Goal: Information Seeking & Learning: Find specific fact

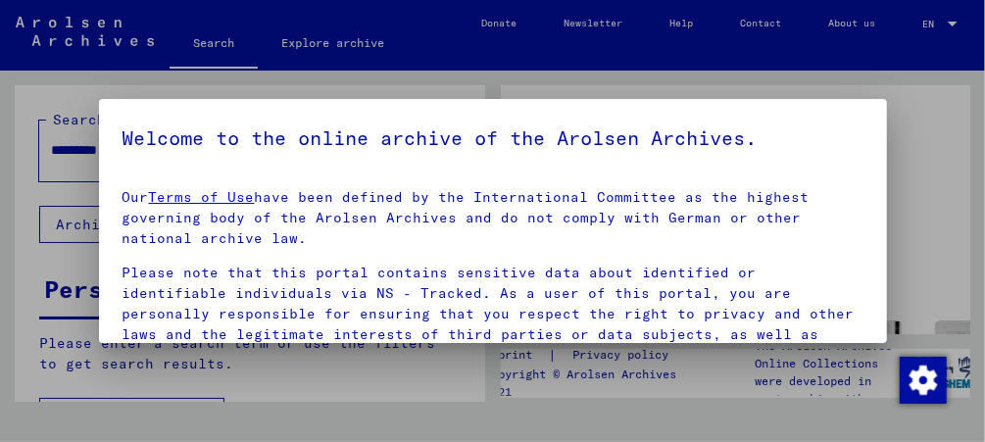
scroll to position [264, 0]
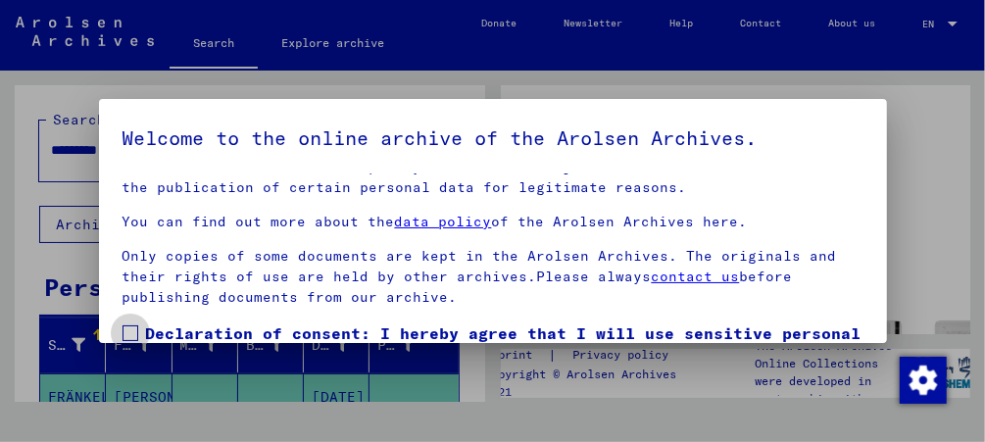
click at [128, 330] on span at bounding box center [131, 334] width 16 height 16
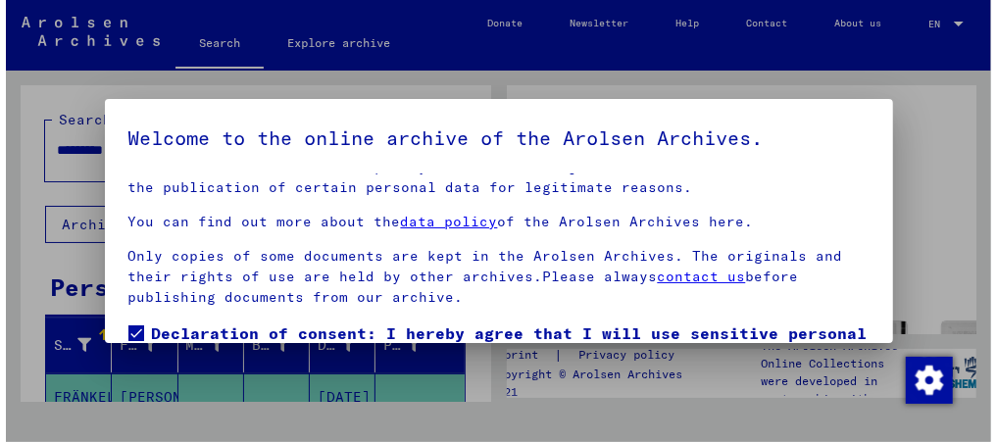
scroll to position [142, 0]
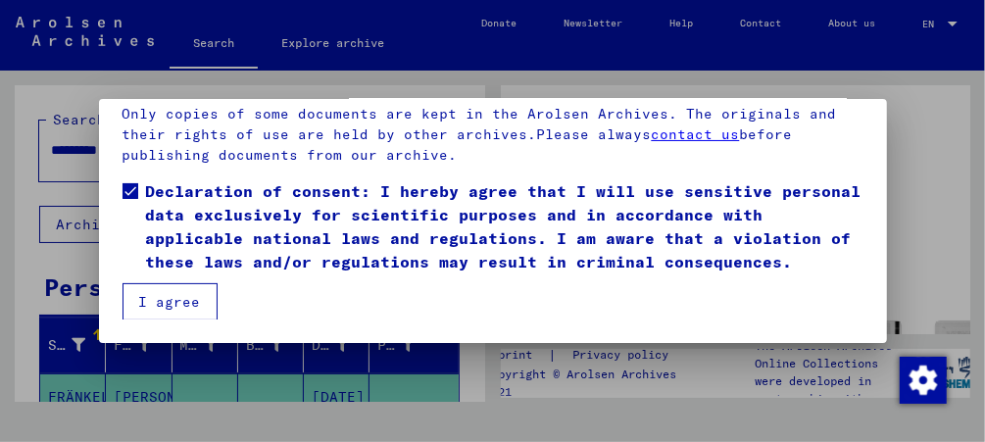
click at [167, 299] on button "I agree" at bounding box center [170, 301] width 95 height 37
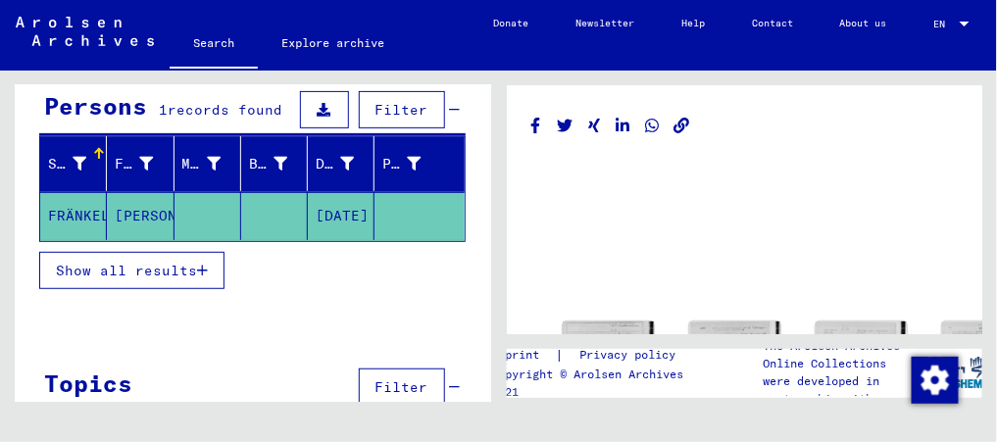
scroll to position [188, 0]
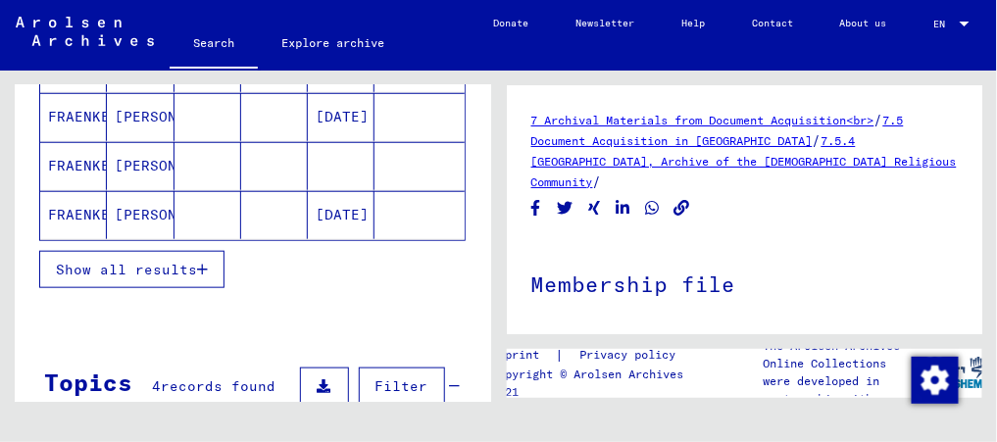
scroll to position [379, 0]
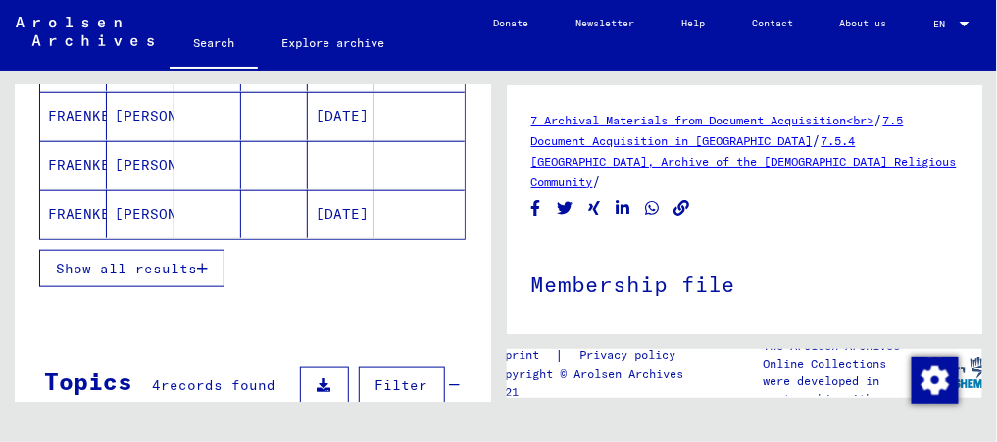
click at [186, 260] on span "Show all results" at bounding box center [126, 269] width 141 height 18
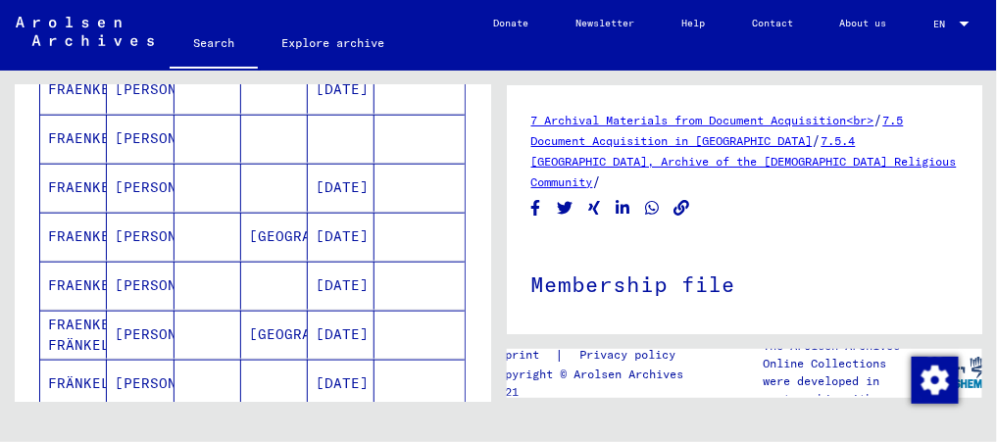
scroll to position [405, 0]
click at [176, 229] on mat-cell at bounding box center [208, 238] width 67 height 48
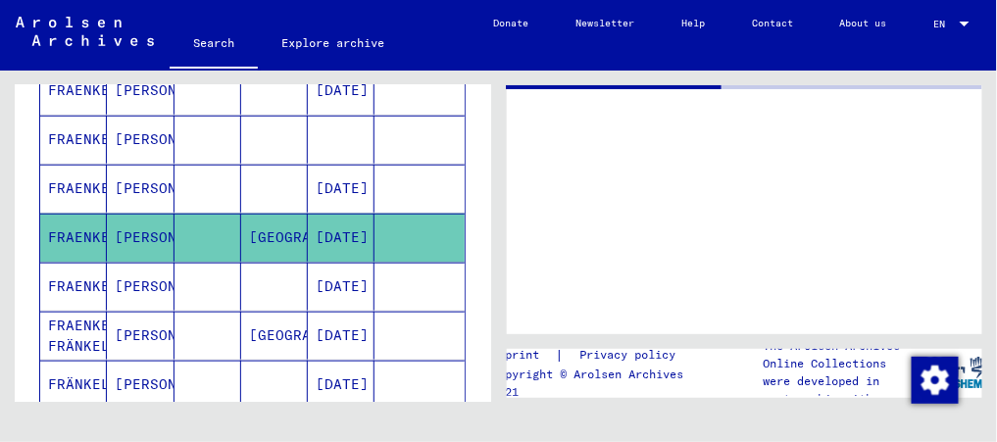
click at [176, 229] on mat-cell at bounding box center [208, 238] width 67 height 48
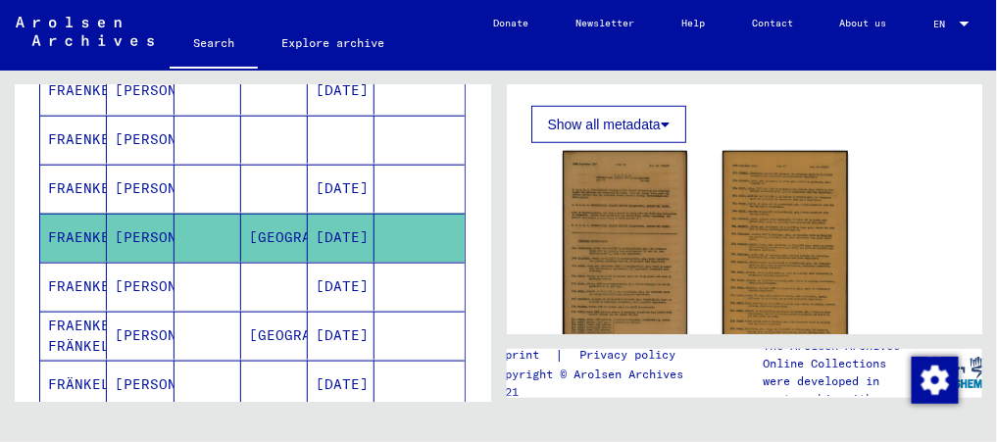
scroll to position [349, 0]
click at [219, 277] on mat-cell at bounding box center [208, 287] width 67 height 48
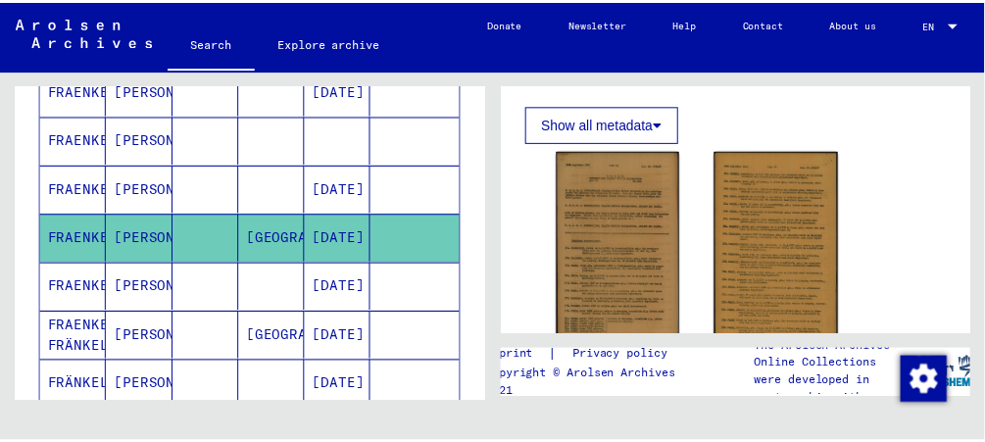
scroll to position [218, 0]
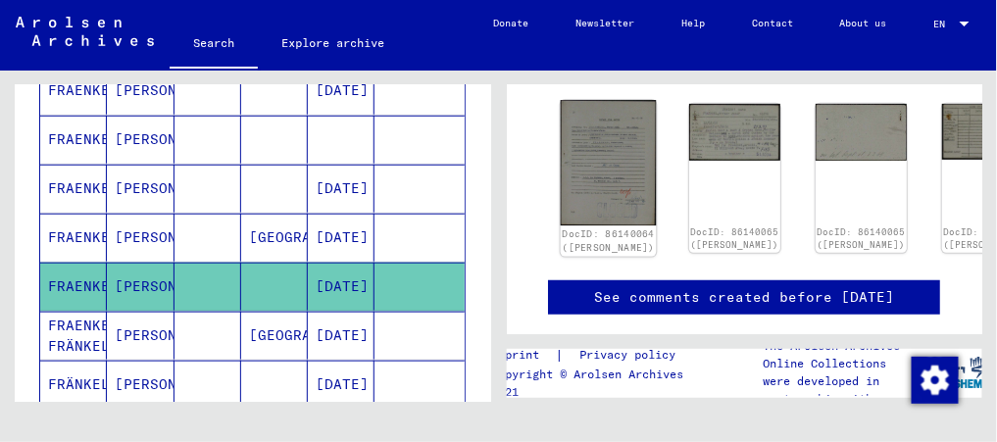
click at [594, 167] on img at bounding box center [608, 162] width 96 height 125
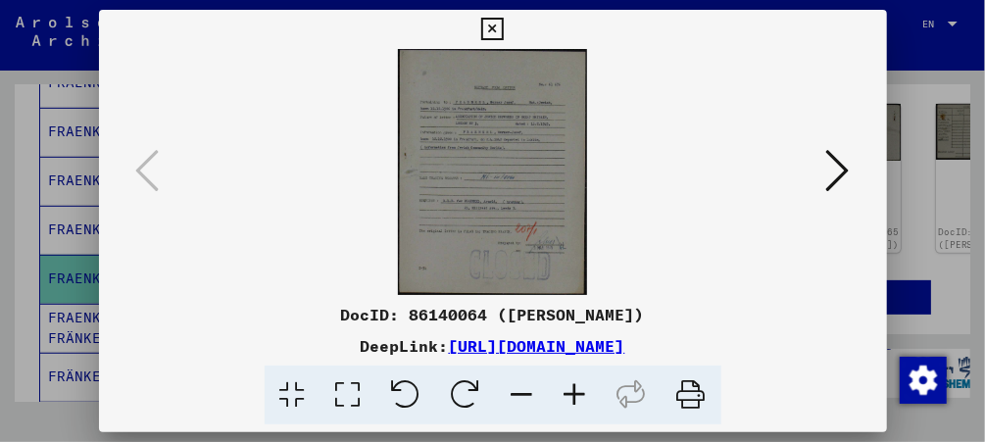
click at [594, 167] on img at bounding box center [493, 172] width 655 height 246
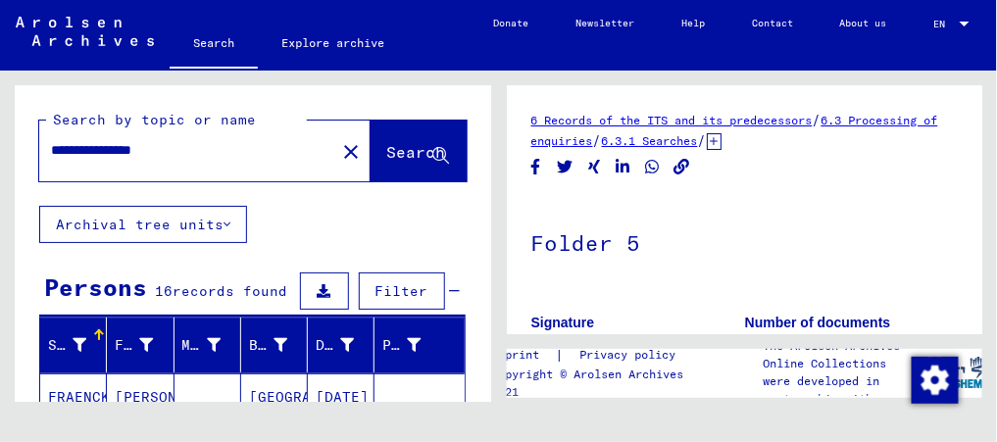
drag, startPoint x: 137, startPoint y: 153, endPoint x: 223, endPoint y: 168, distance: 86.6
click at [223, 168] on div "**********" at bounding box center [181, 150] width 284 height 44
type input "**********"
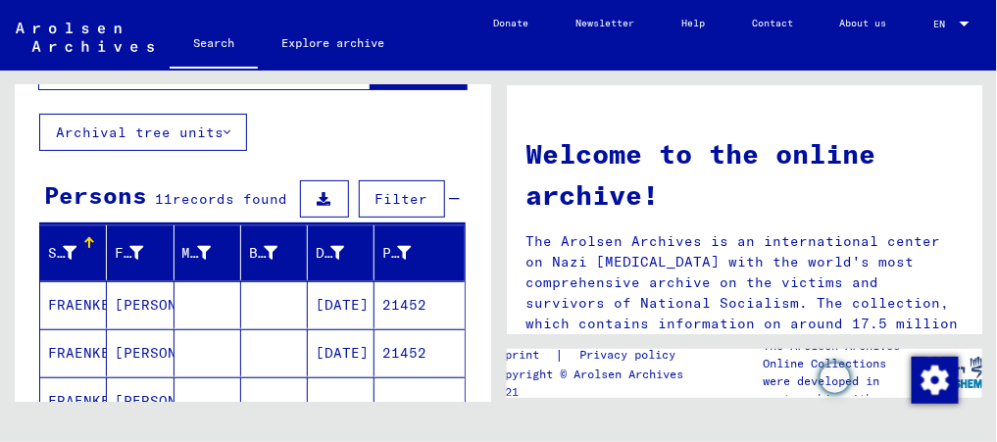
scroll to position [75, 0]
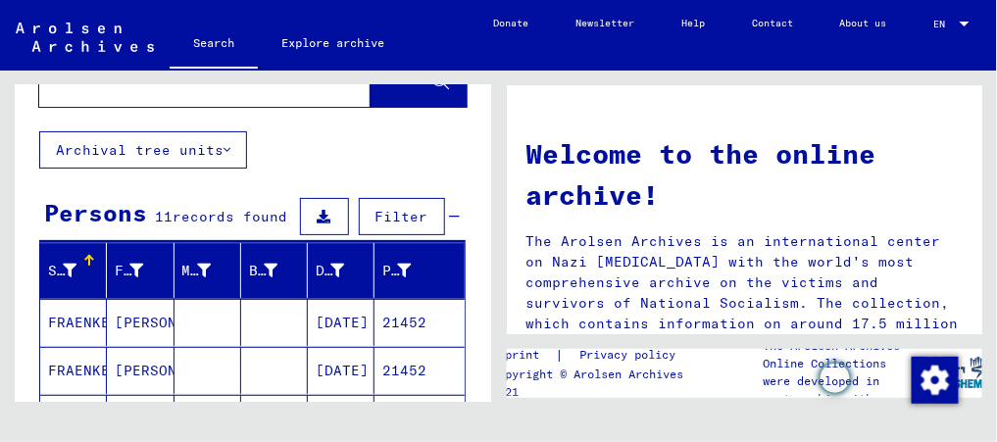
click at [131, 319] on mat-cell "[PERSON_NAME]" at bounding box center [140, 322] width 67 height 47
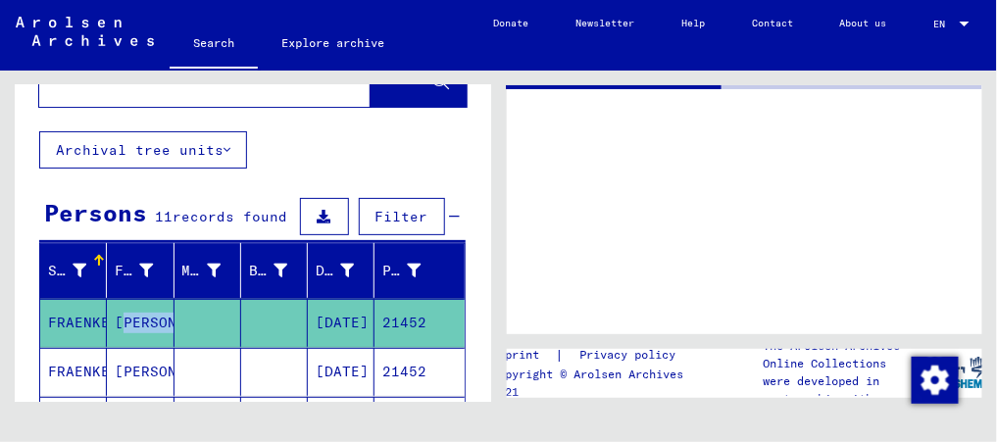
click at [131, 319] on mat-cell "[PERSON_NAME]" at bounding box center [140, 323] width 67 height 48
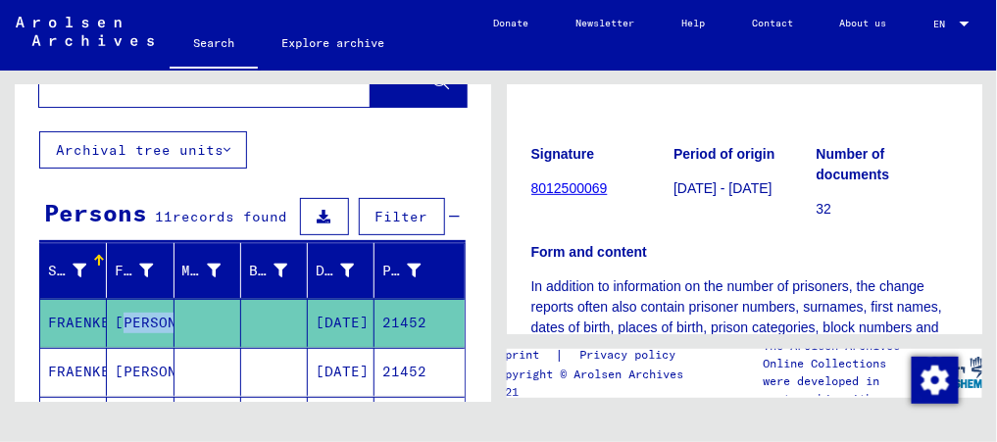
scroll to position [170, 0]
click at [572, 181] on link "8012500069" at bounding box center [569, 187] width 76 height 16
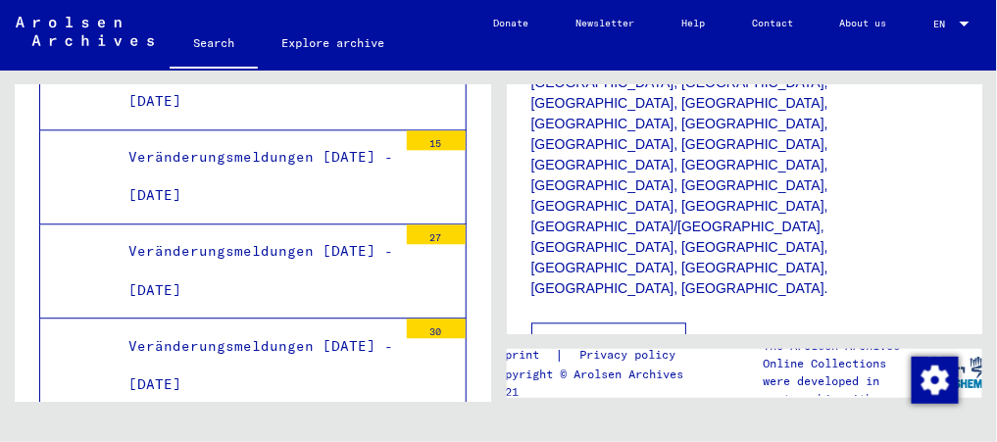
scroll to position [7688, 0]
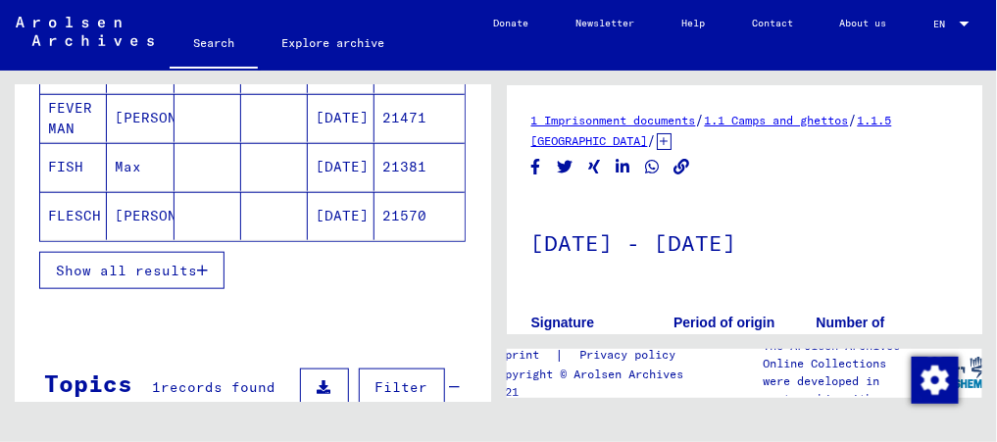
scroll to position [359, 0]
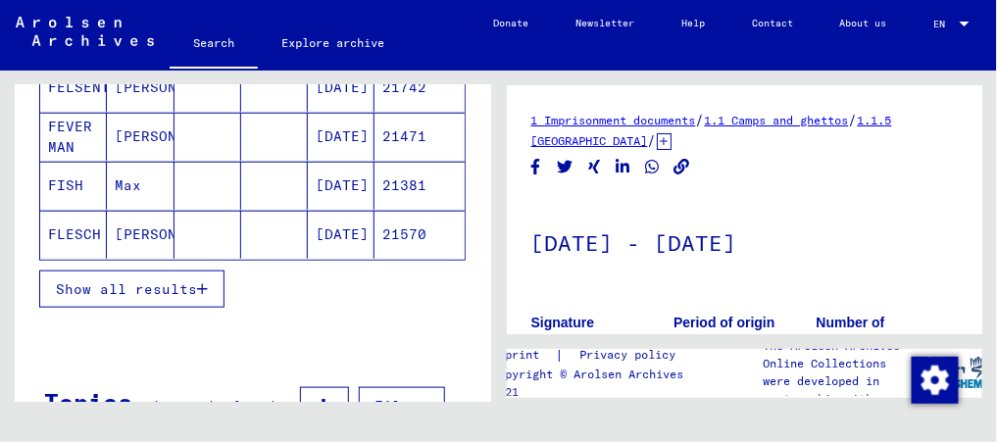
click at [152, 289] on span "Show all results" at bounding box center [126, 289] width 141 height 18
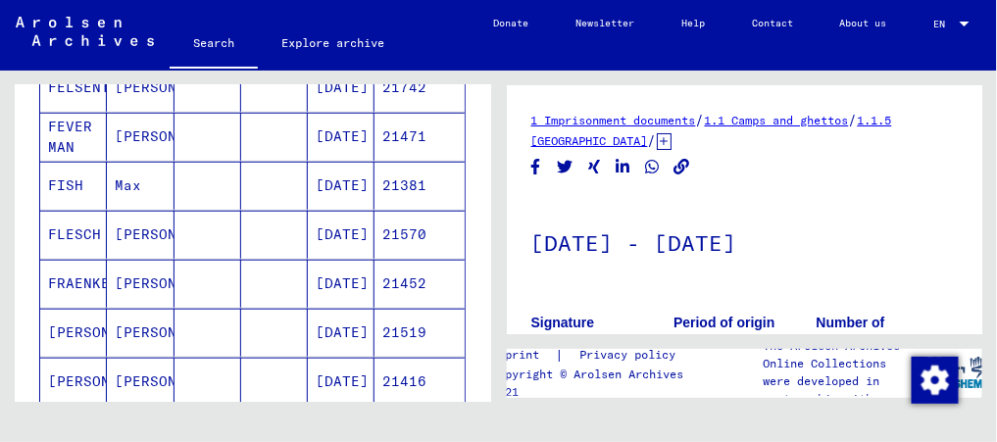
click at [152, 289] on mat-cell "[PERSON_NAME]" at bounding box center [140, 284] width 67 height 48
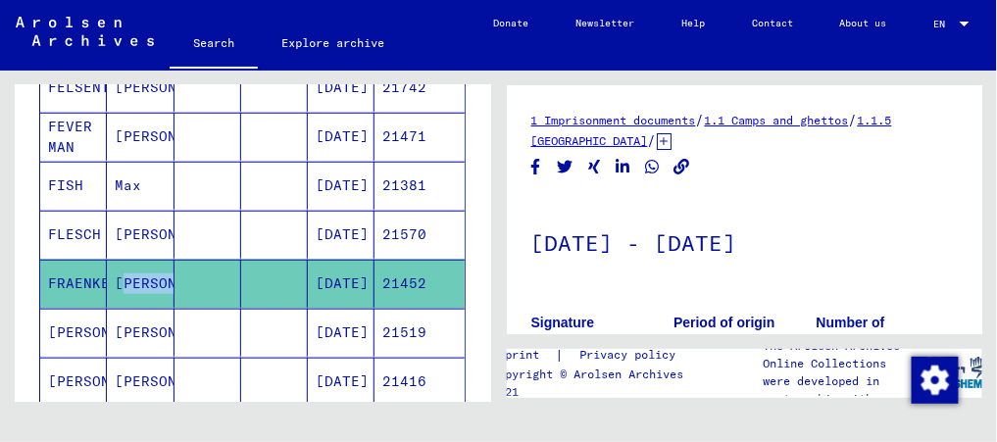
click at [152, 289] on mat-cell "[PERSON_NAME]" at bounding box center [140, 284] width 67 height 48
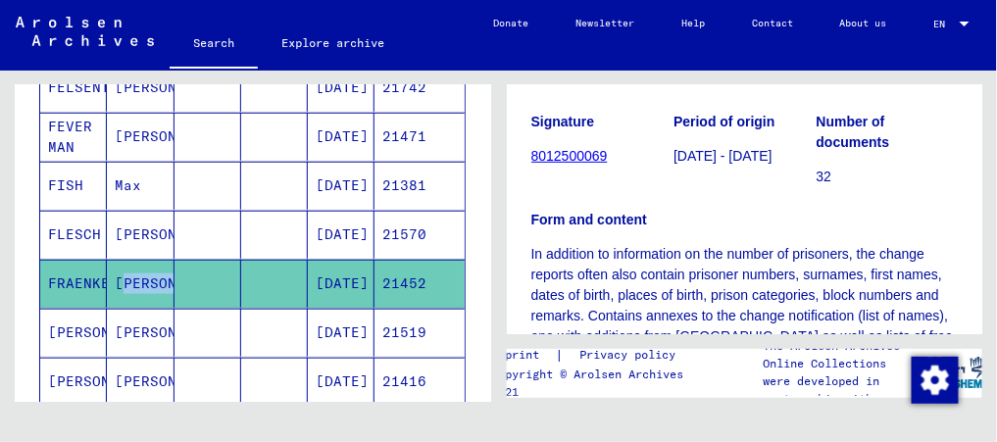
scroll to position [202, 0]
click at [407, 282] on mat-cell "21452" at bounding box center [419, 284] width 89 height 48
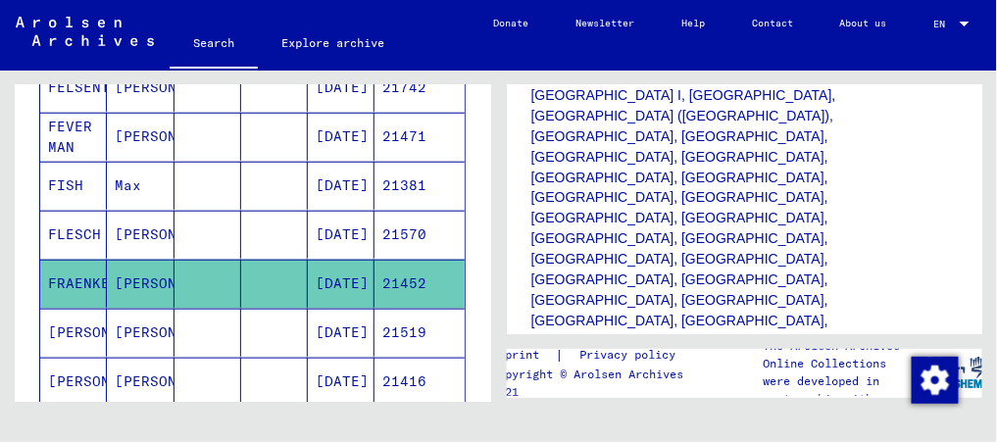
scroll to position [729, 0]
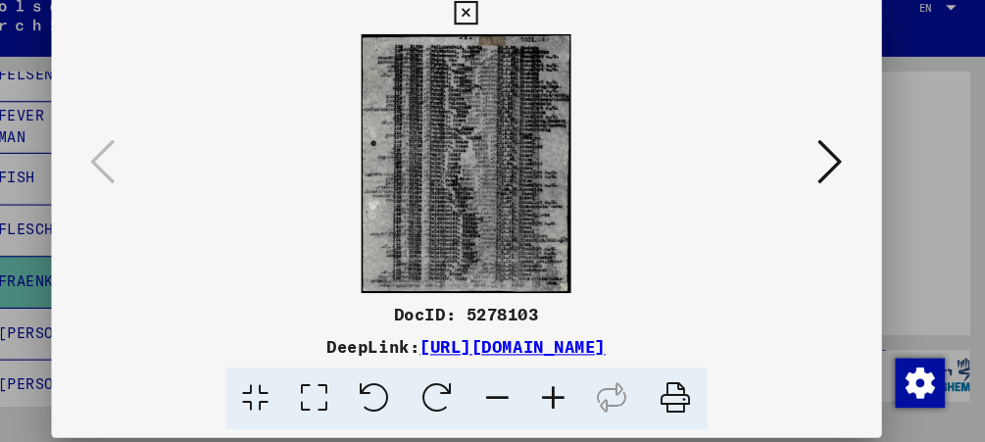
click at [841, 172] on icon at bounding box center [839, 170] width 24 height 47
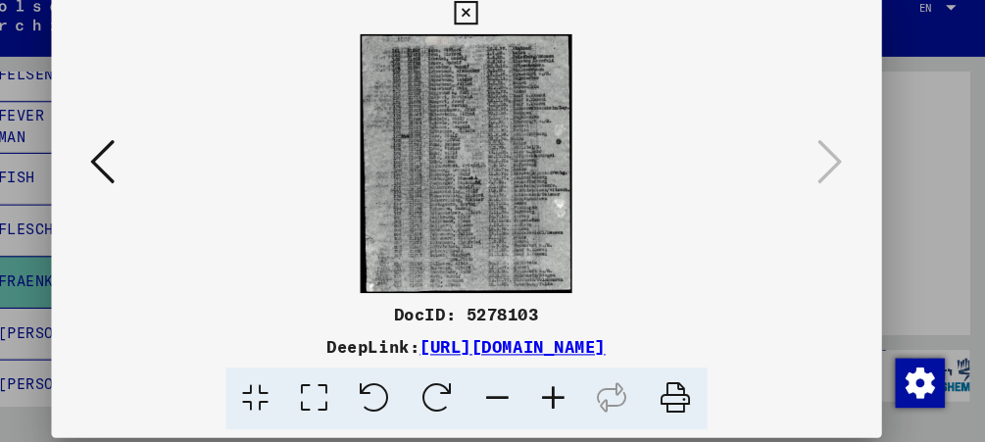
click at [458, 117] on img at bounding box center [493, 172] width 655 height 246
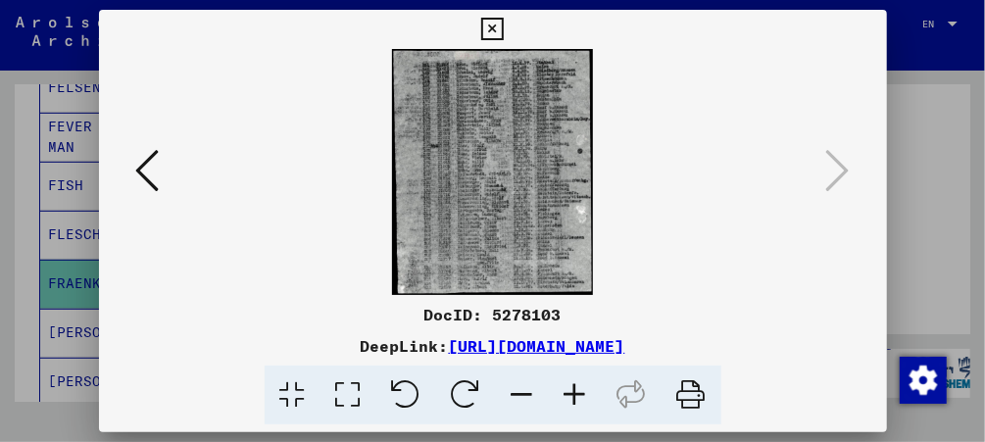
click at [43, 202] on div at bounding box center [492, 221] width 985 height 442
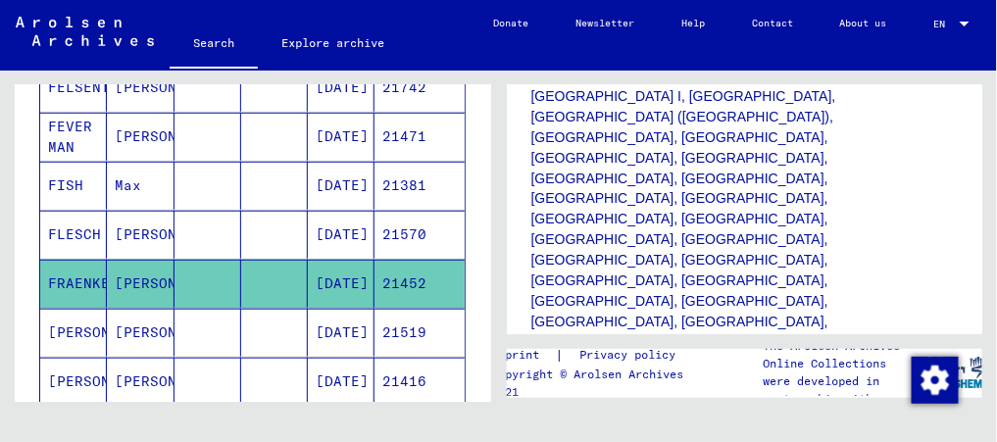
type input "**********"
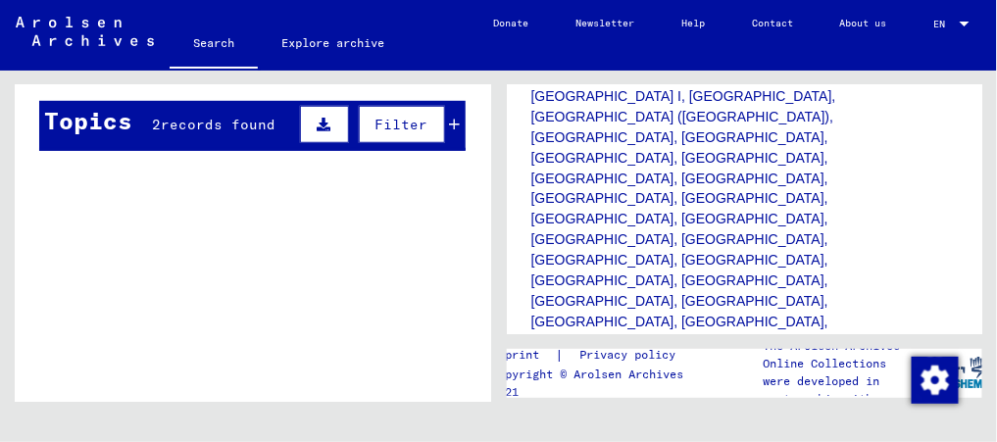
scroll to position [359, 0]
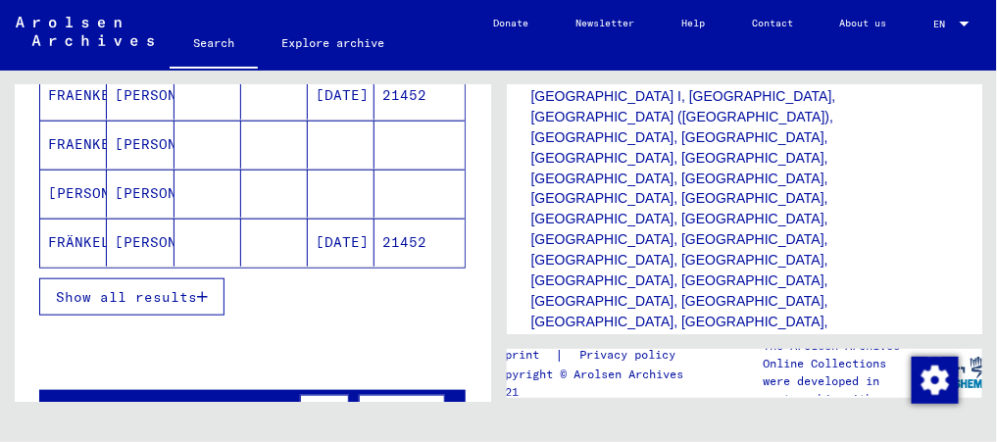
click at [177, 288] on span "Show all results" at bounding box center [126, 297] width 141 height 18
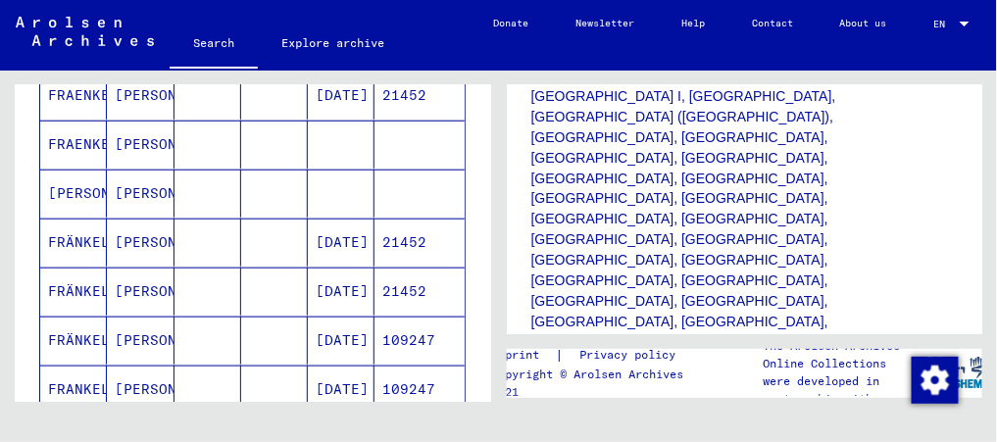
click at [314, 233] on mat-cell "[DATE]" at bounding box center [341, 243] width 67 height 48
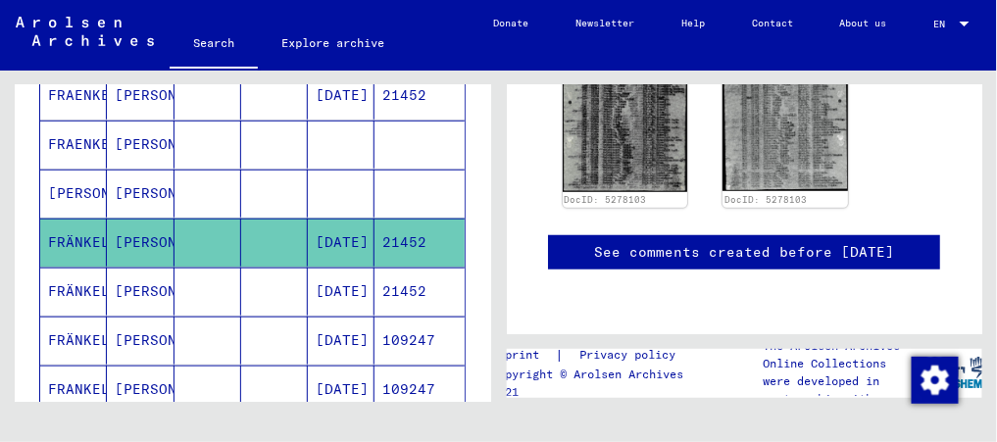
scroll to position [213, 0]
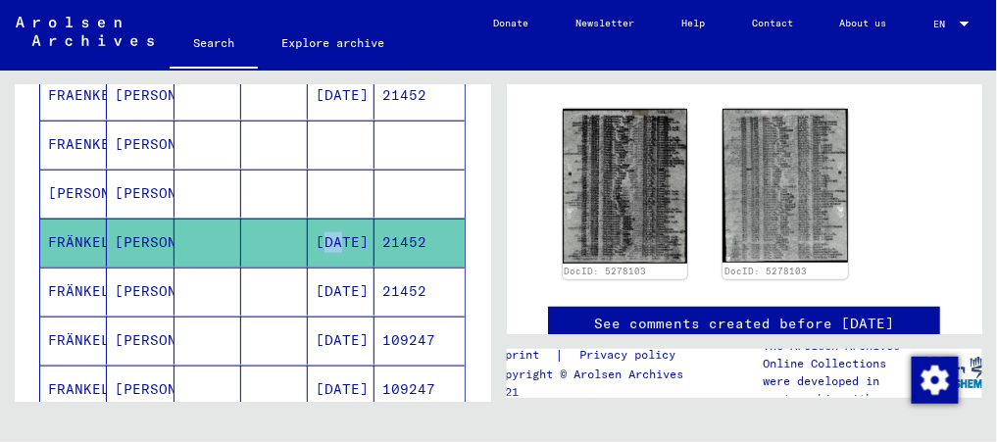
click at [314, 233] on mat-cell "[DATE]" at bounding box center [341, 243] width 67 height 48
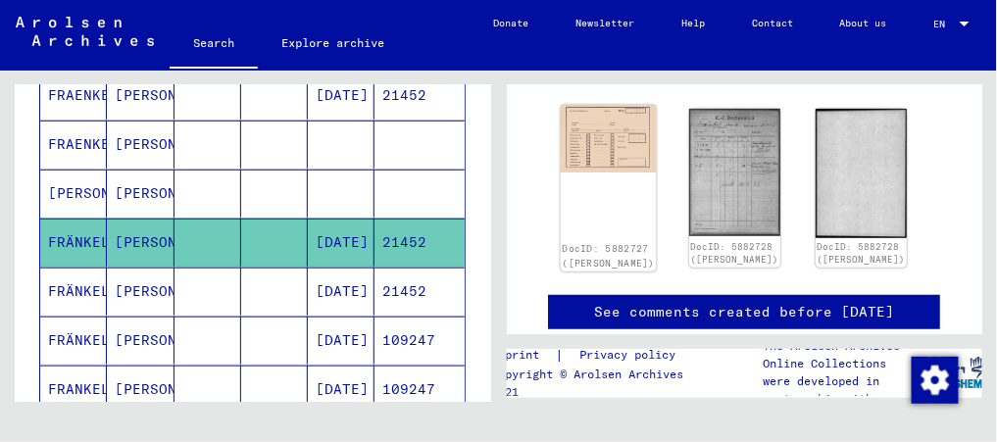
click at [614, 180] on div "DocID: 5882727 ([PERSON_NAME])" at bounding box center [608, 188] width 96 height 167
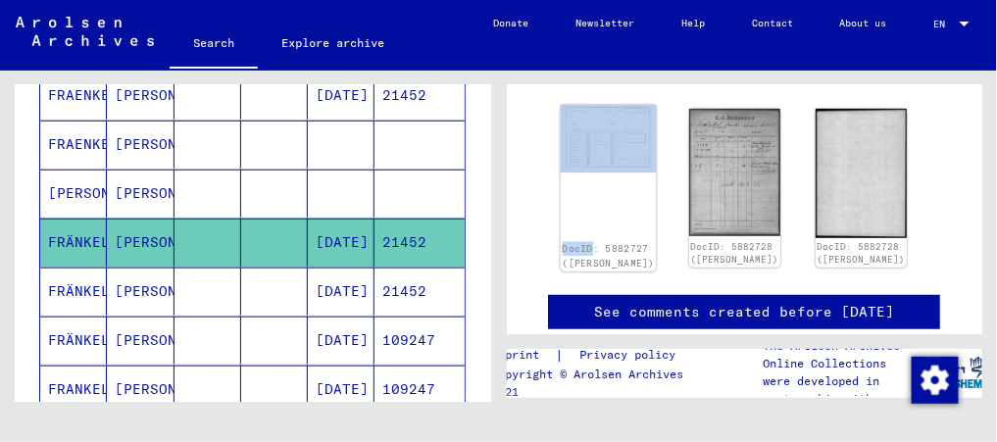
click at [614, 180] on div "DocID: 5882727 ([PERSON_NAME])" at bounding box center [608, 188] width 96 height 167
drag, startPoint x: 614, startPoint y: 180, endPoint x: 590, endPoint y: 198, distance: 29.4
click at [590, 198] on div "DocID: 5882727 ([PERSON_NAME])" at bounding box center [608, 188] width 96 height 167
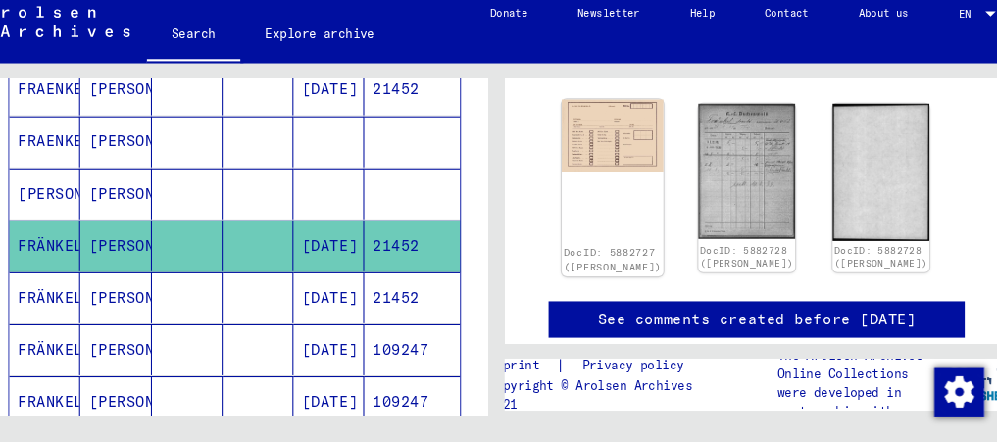
click at [620, 203] on div "DocID: 5882727 ([PERSON_NAME])" at bounding box center [608, 188] width 96 height 167
click at [592, 151] on img at bounding box center [608, 139] width 96 height 68
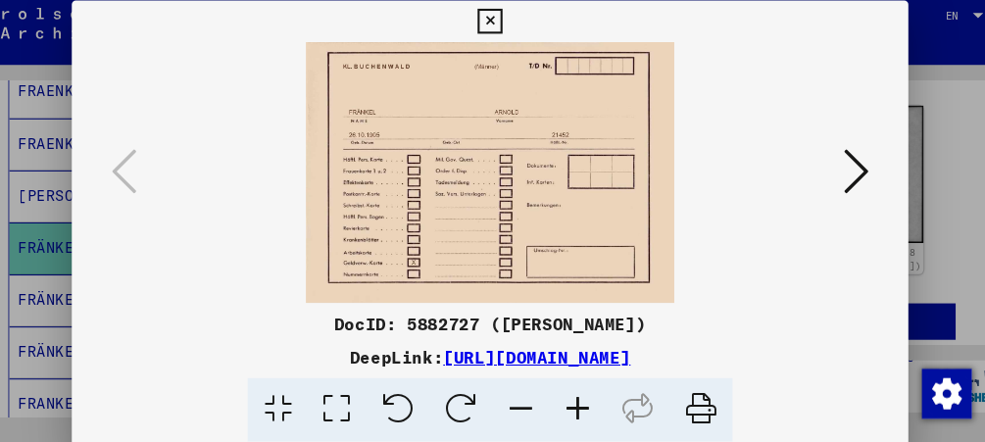
click at [592, 149] on img at bounding box center [493, 172] width 655 height 246
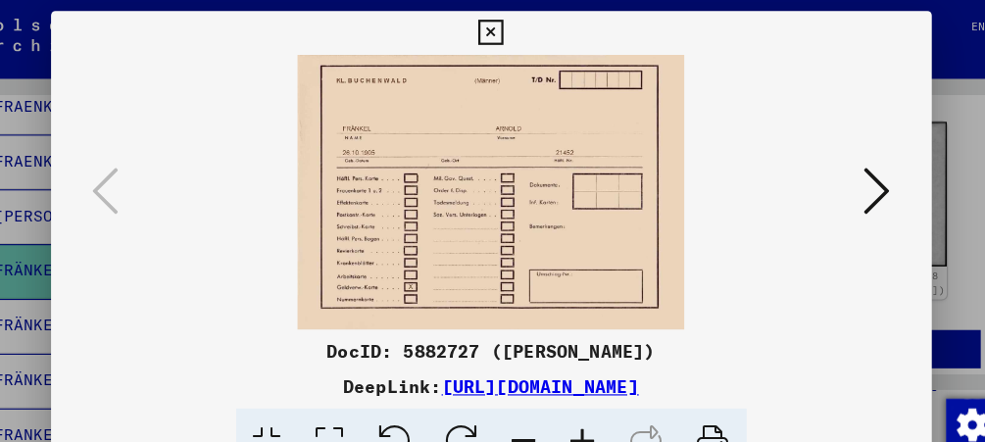
click at [843, 178] on icon at bounding box center [839, 170] width 24 height 47
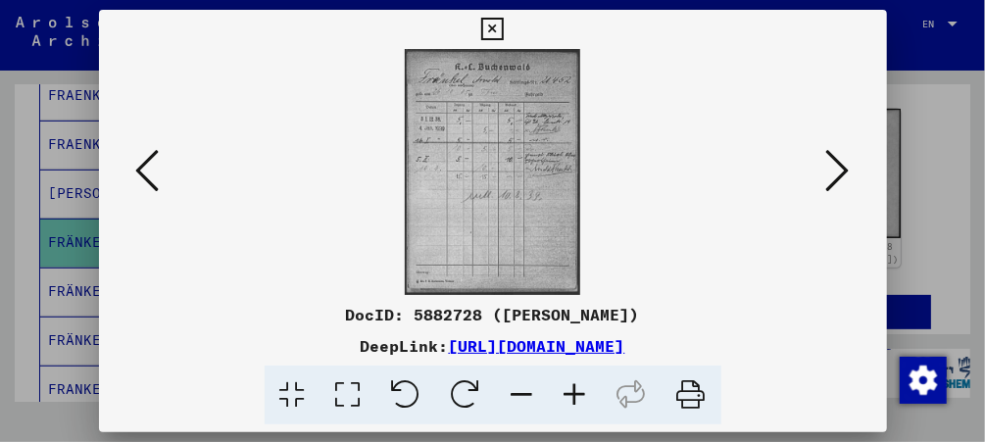
click at [843, 178] on icon at bounding box center [839, 170] width 24 height 47
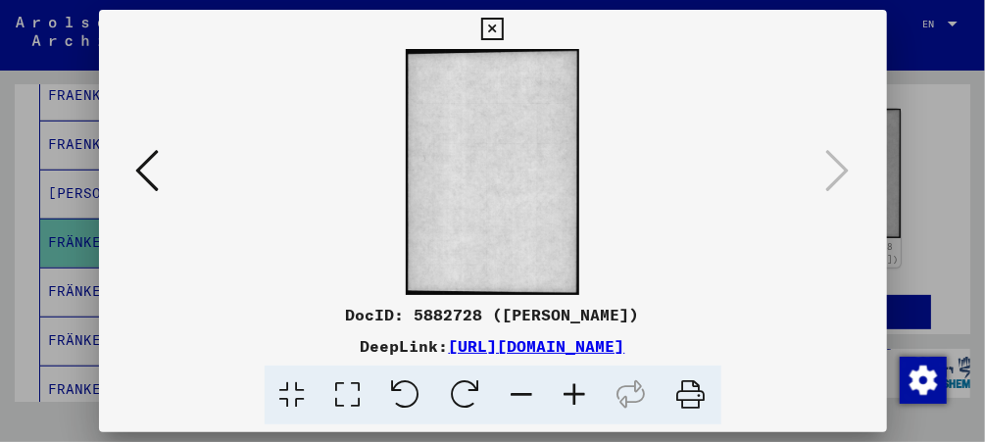
click at [141, 160] on icon at bounding box center [148, 170] width 24 height 47
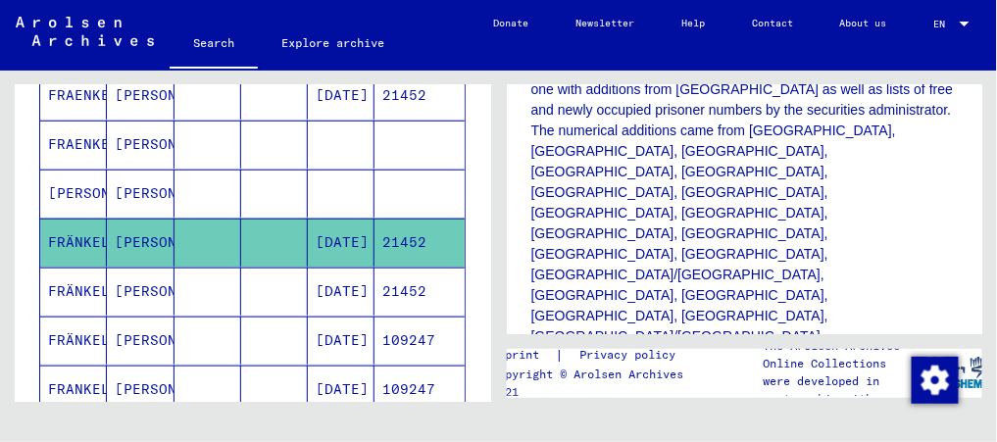
scroll to position [451, 0]
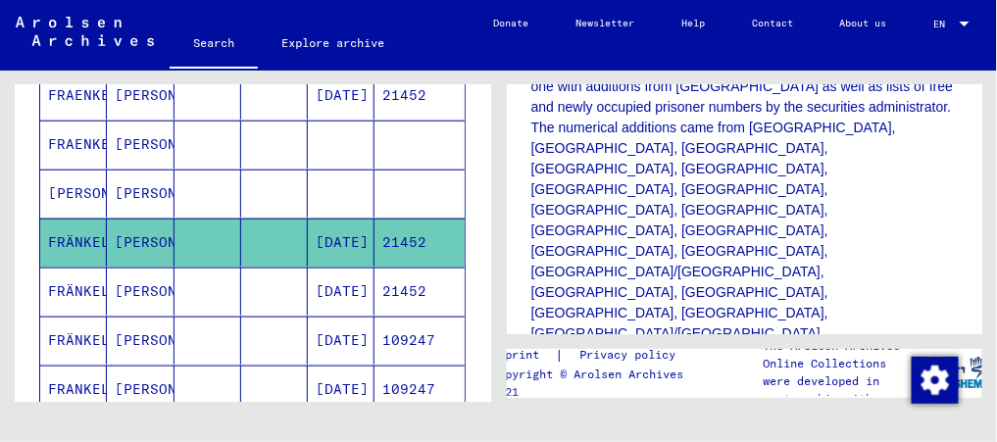
click at [102, 241] on mat-cell "FRÄNKEL" at bounding box center [73, 243] width 67 height 48
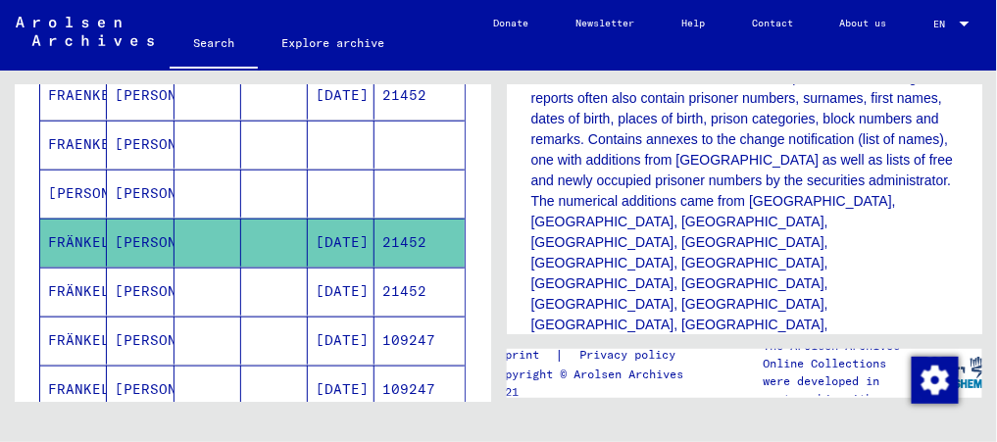
click at [102, 241] on mat-cell "FRÄNKEL" at bounding box center [73, 243] width 67 height 48
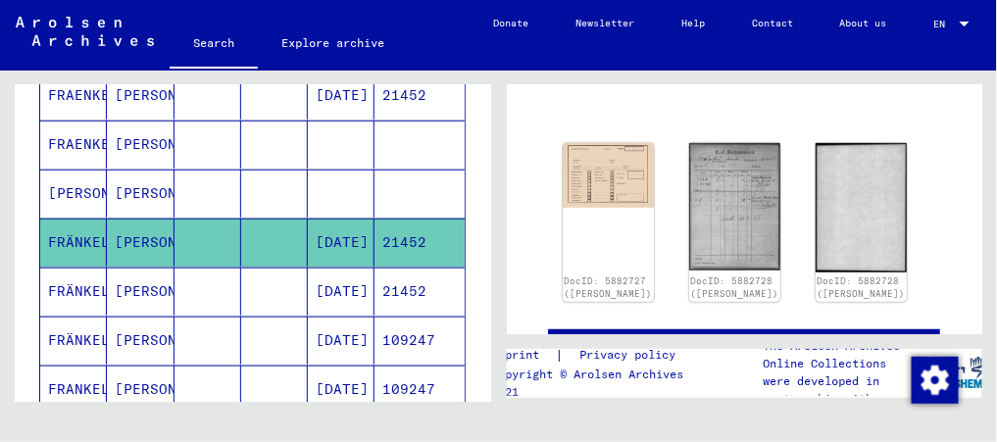
scroll to position [178, 0]
click at [278, 291] on mat-cell at bounding box center [274, 292] width 67 height 48
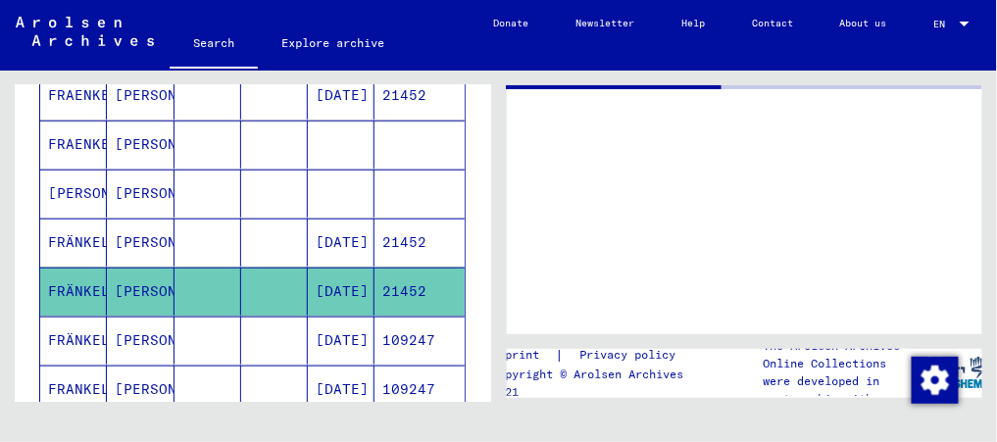
click at [278, 291] on mat-cell at bounding box center [274, 292] width 67 height 48
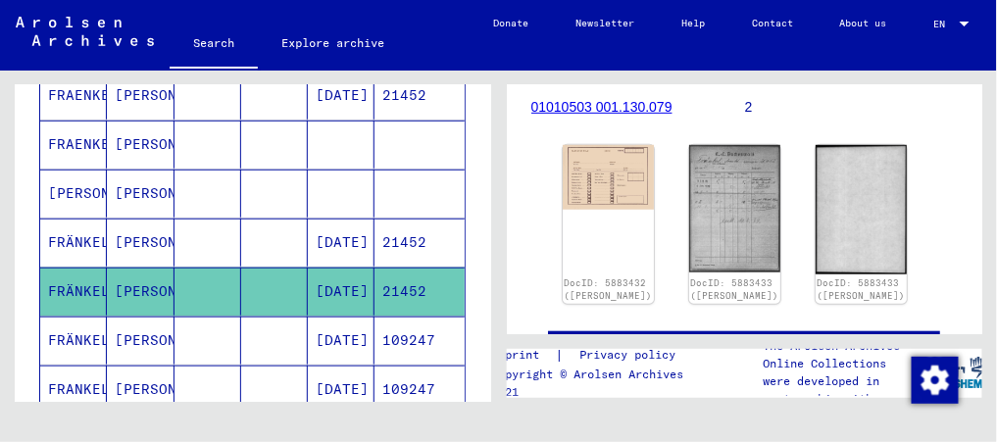
scroll to position [291, 0]
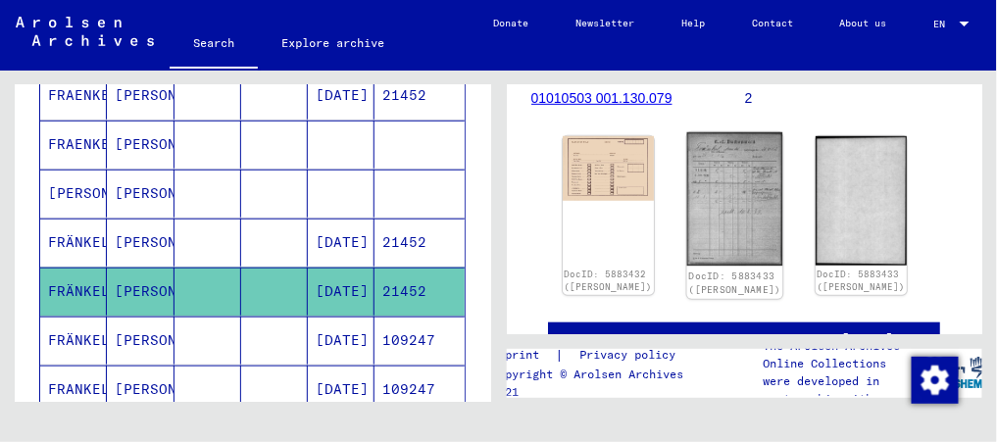
click at [711, 190] on img at bounding box center [734, 199] width 96 height 134
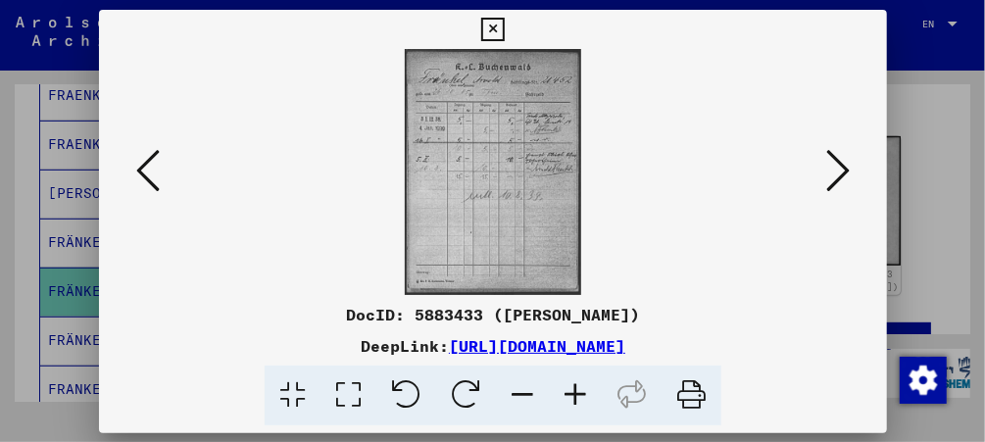
click at [711, 190] on img at bounding box center [493, 172] width 655 height 246
click at [489, 32] on icon at bounding box center [492, 30] width 23 height 24
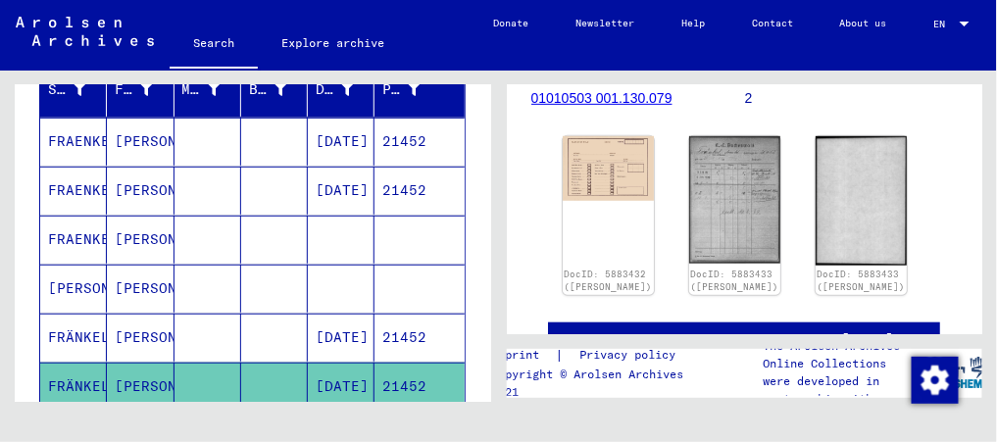
scroll to position [254, 0]
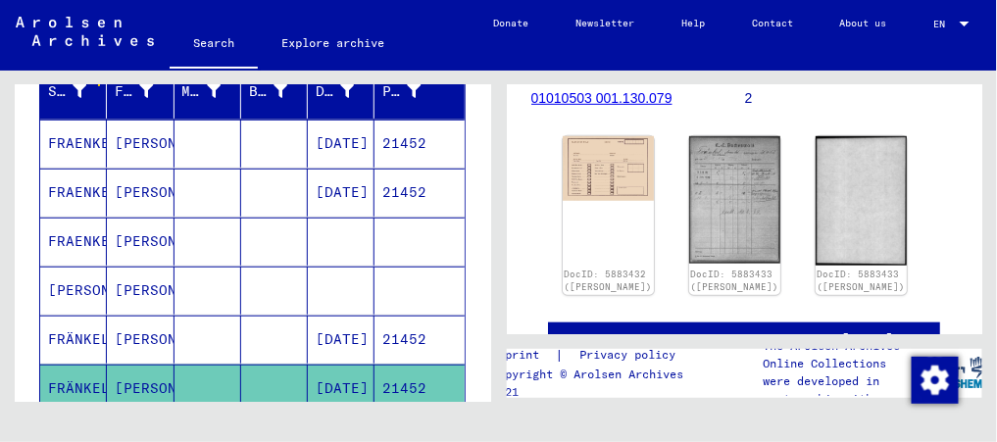
click at [322, 138] on mat-cell "[DATE]" at bounding box center [341, 144] width 67 height 48
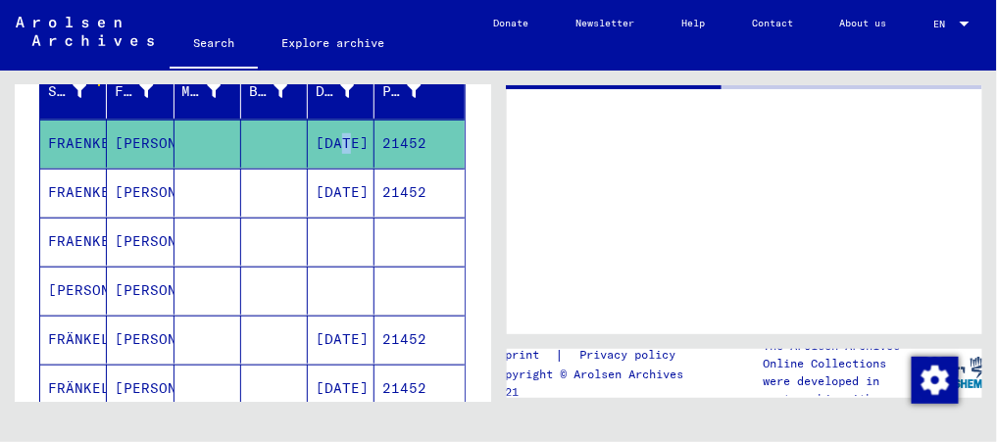
click at [322, 138] on mat-cell "[DATE]" at bounding box center [341, 144] width 67 height 48
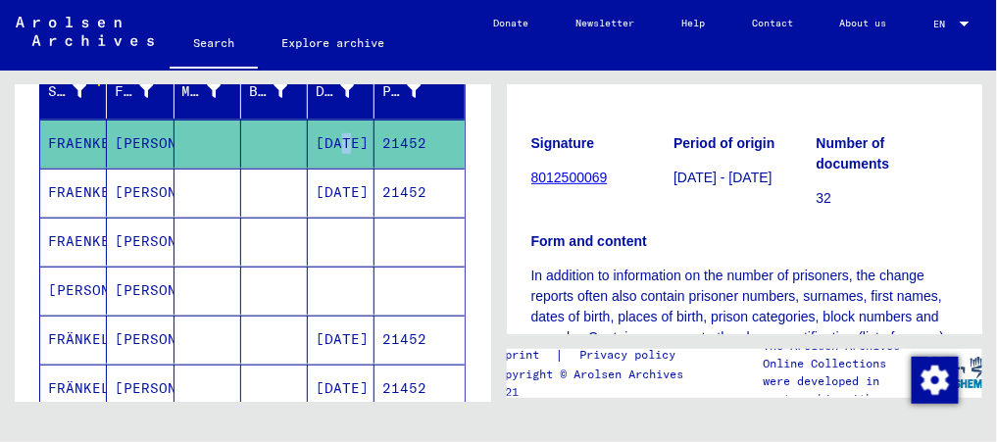
scroll to position [178, 0]
click at [108, 126] on mat-cell "[PERSON_NAME]" at bounding box center [140, 144] width 67 height 48
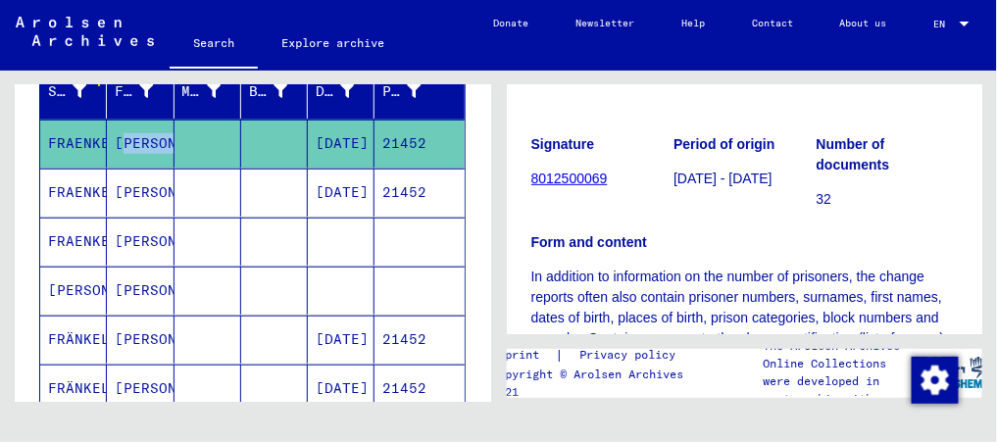
click at [108, 126] on mat-cell "[PERSON_NAME]" at bounding box center [140, 144] width 67 height 48
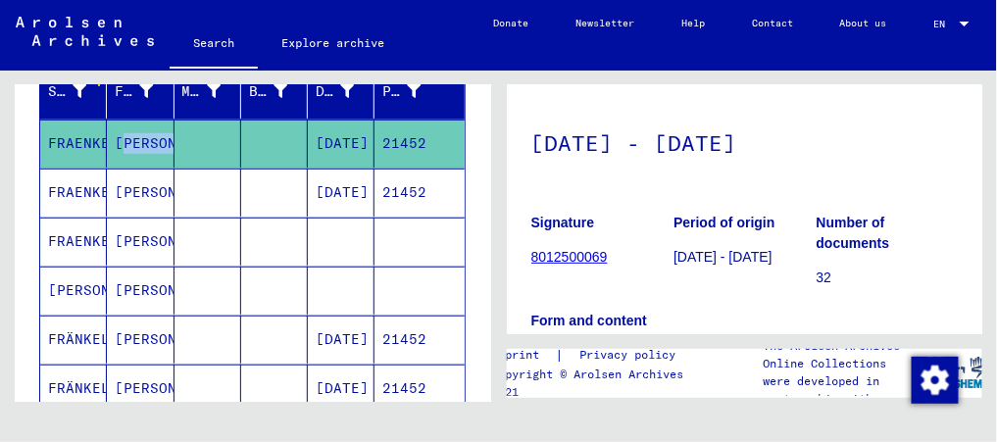
scroll to position [111, 0]
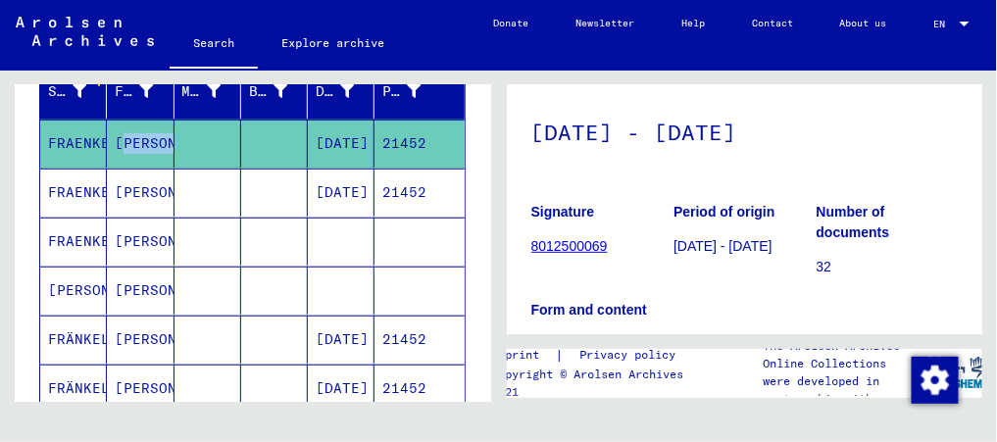
click at [555, 247] on link "8012500069" at bounding box center [569, 246] width 76 height 16
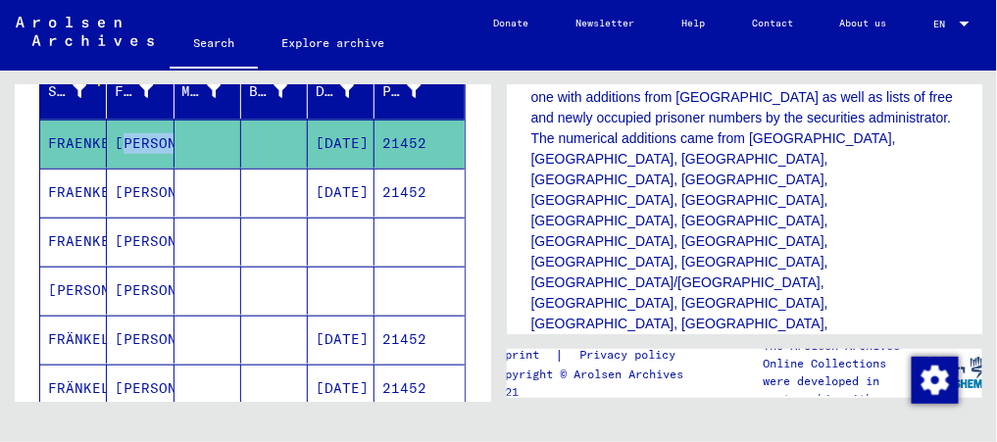
scroll to position [470, 0]
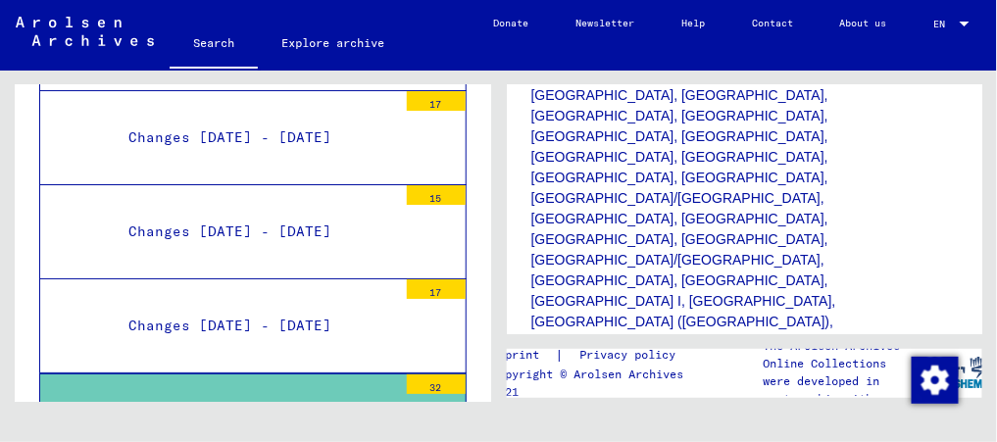
scroll to position [526, 0]
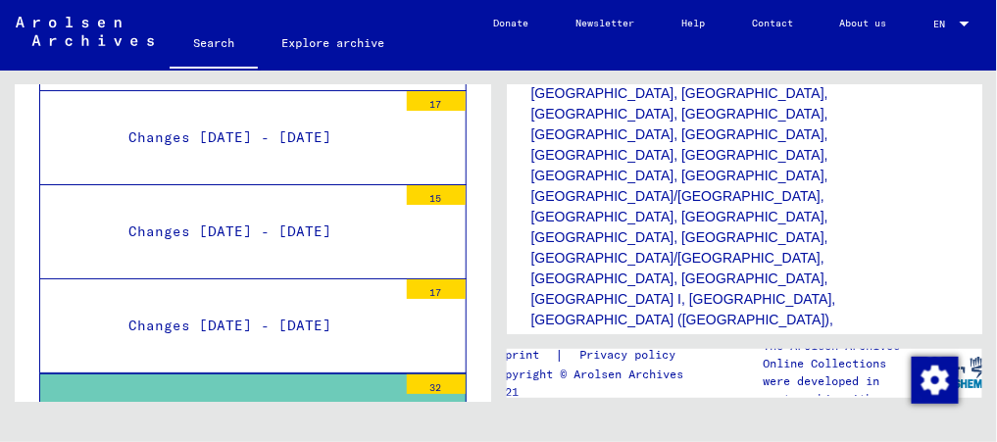
click at [324, 402] on div "[DATE] - [DATE]" at bounding box center [255, 421] width 283 height 38
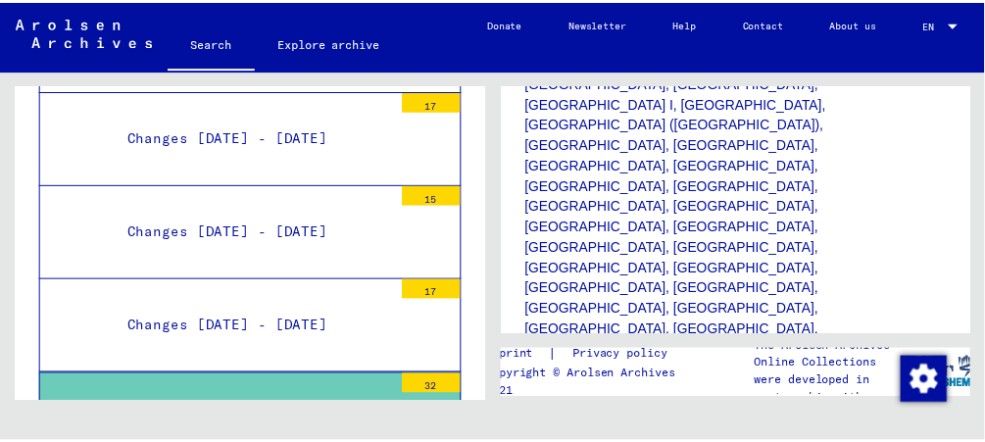
scroll to position [726, 0]
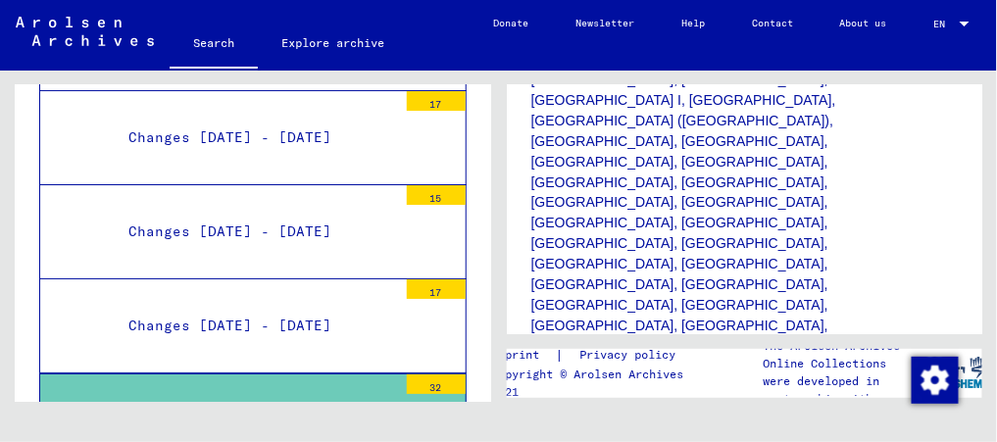
drag, startPoint x: 592, startPoint y: 253, endPoint x: 585, endPoint y: 262, distance: 11.2
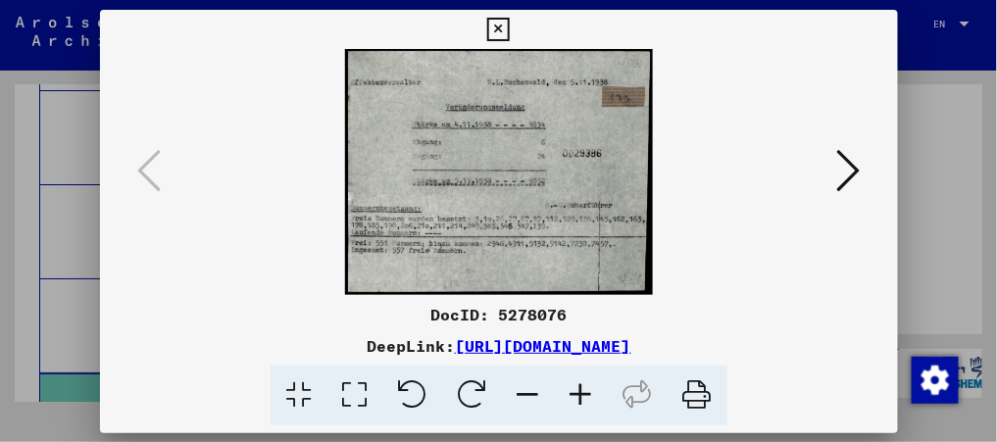
scroll to position [746, 0]
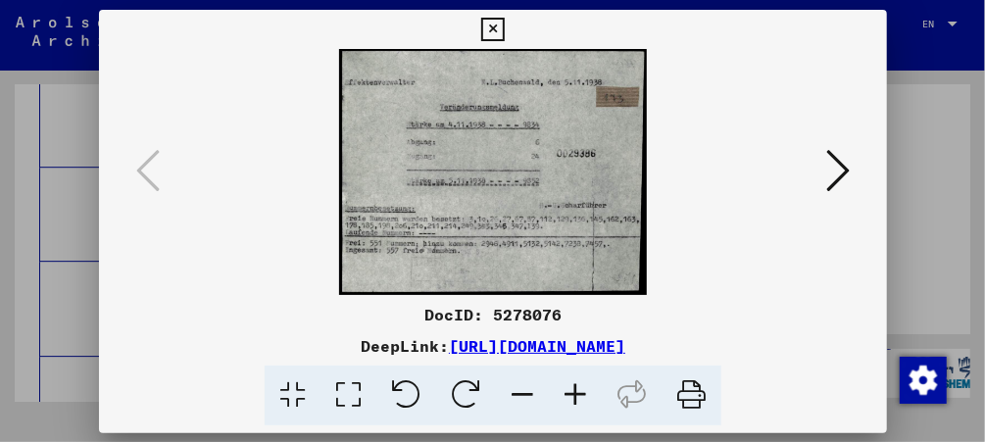
click at [585, 216] on img at bounding box center [493, 172] width 655 height 246
click at [849, 179] on icon at bounding box center [839, 170] width 24 height 47
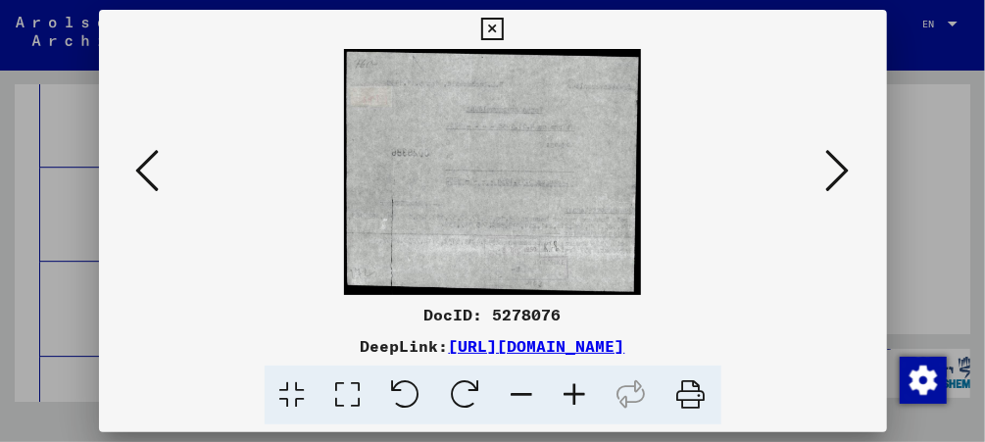
click at [849, 179] on icon at bounding box center [839, 170] width 24 height 47
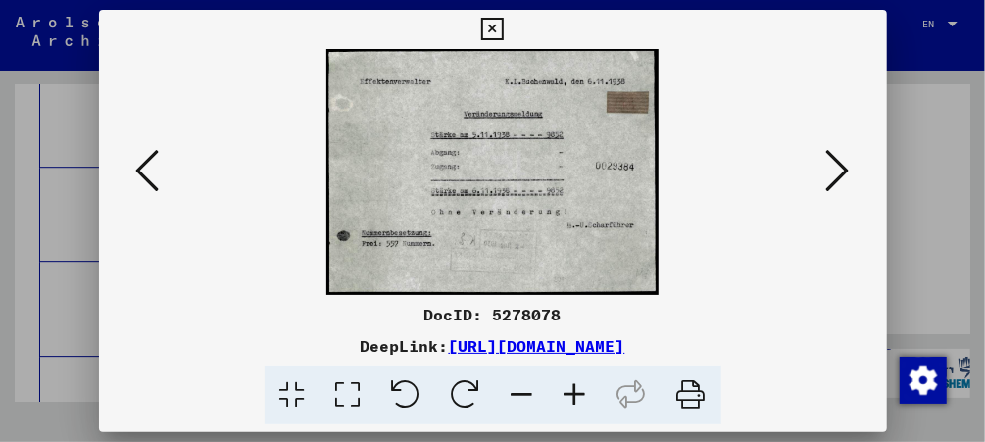
click at [849, 179] on icon at bounding box center [839, 170] width 24 height 47
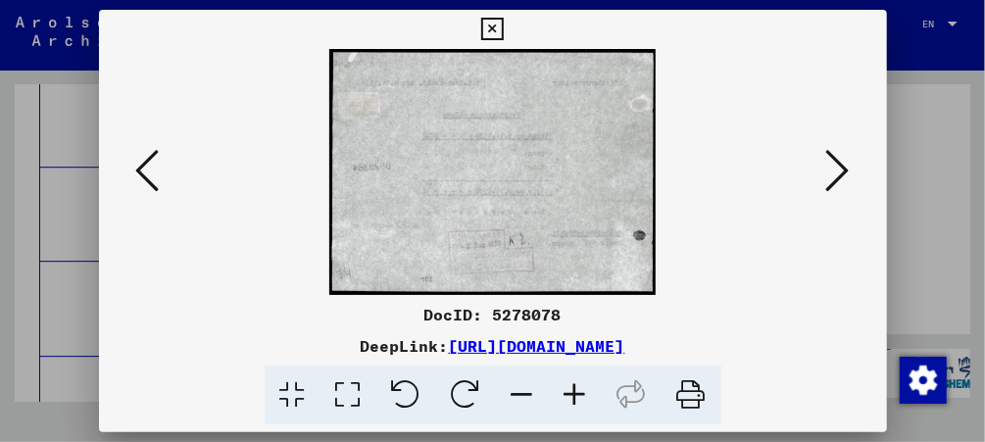
click at [849, 179] on icon at bounding box center [839, 170] width 24 height 47
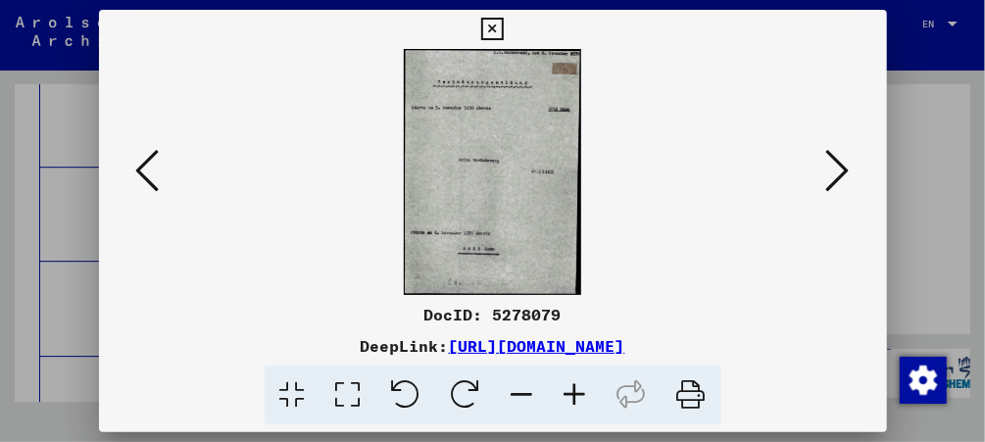
click at [827, 171] on button at bounding box center [838, 172] width 35 height 56
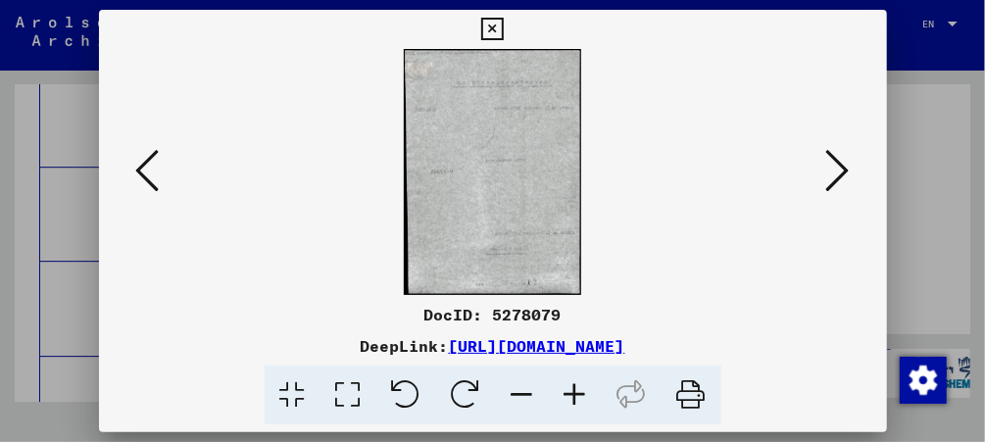
click at [827, 171] on button at bounding box center [838, 172] width 35 height 56
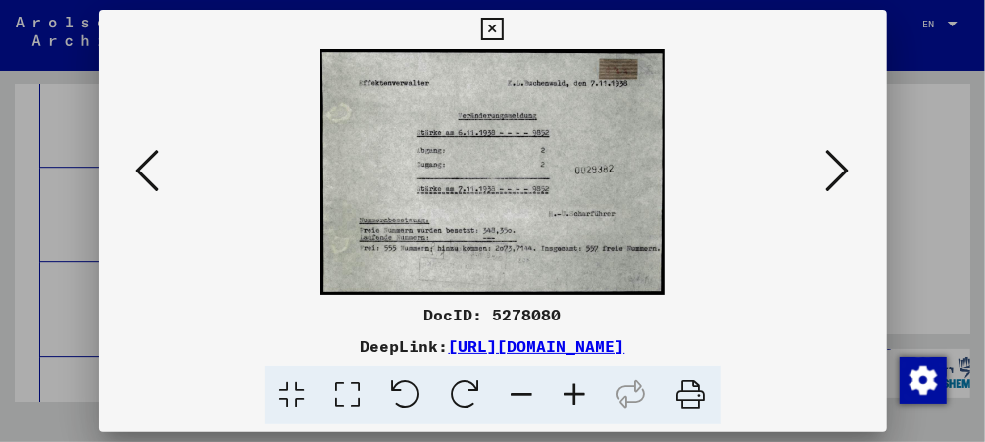
click at [827, 171] on button at bounding box center [838, 172] width 35 height 56
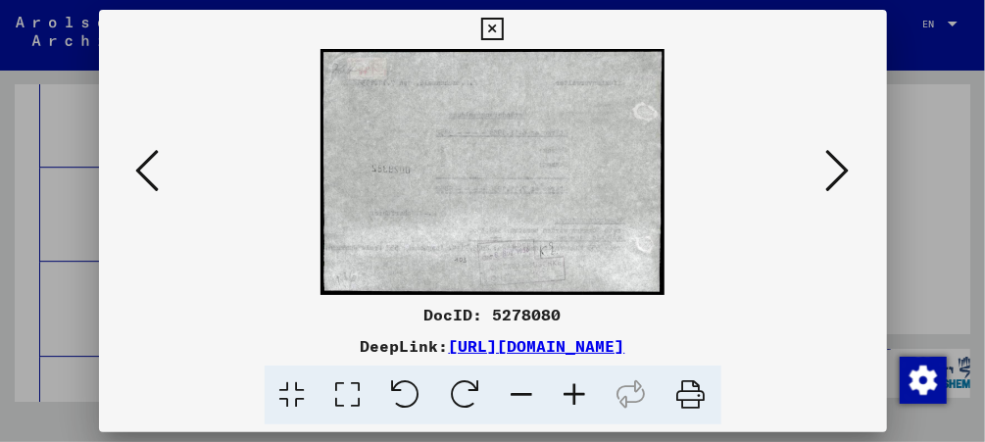
click at [827, 171] on button at bounding box center [838, 172] width 35 height 56
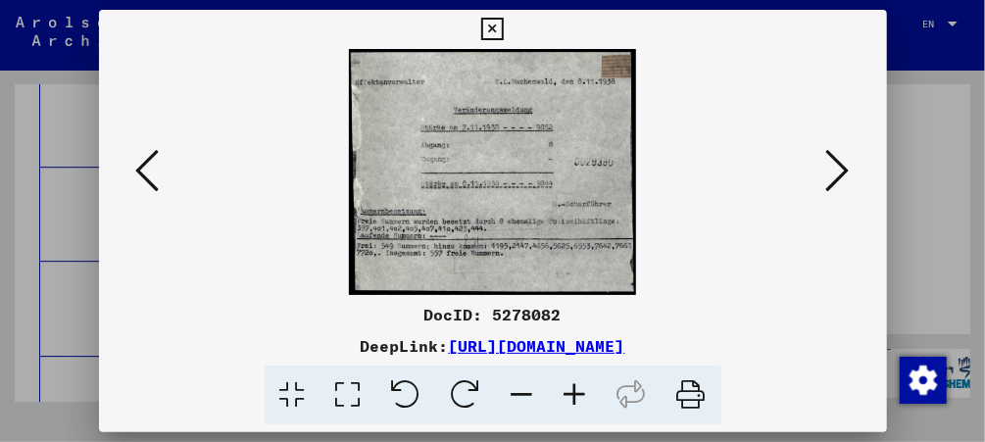
click at [856, 193] on button at bounding box center [838, 172] width 35 height 56
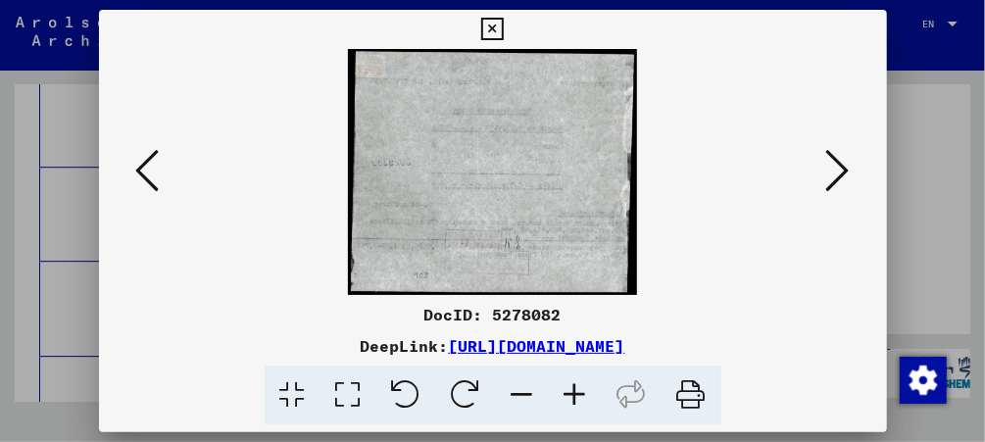
click at [856, 193] on button at bounding box center [838, 172] width 35 height 56
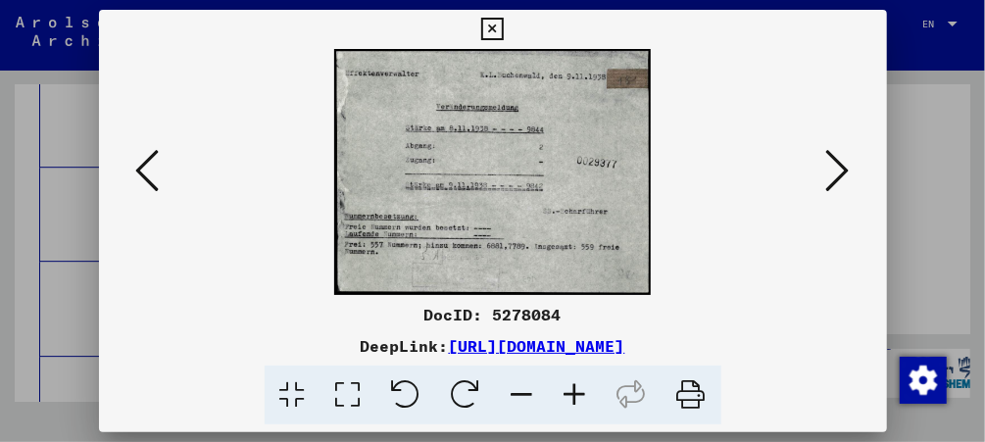
click at [856, 193] on button at bounding box center [838, 172] width 35 height 56
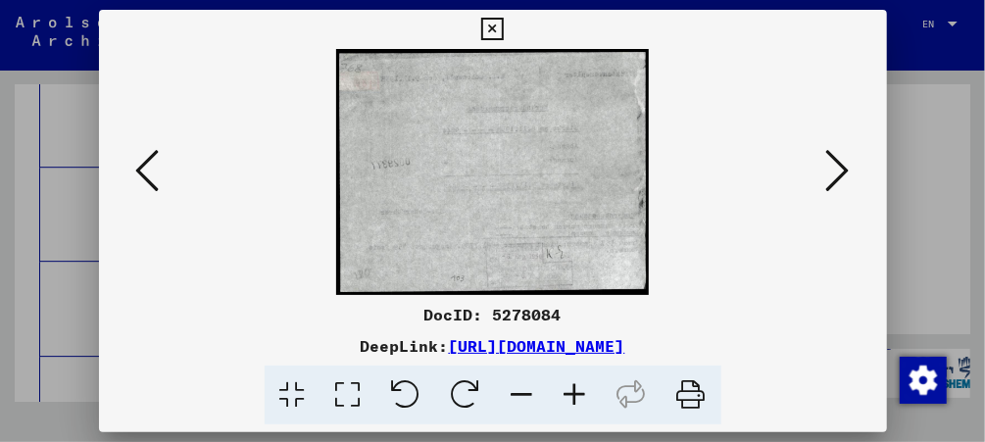
click at [856, 193] on button at bounding box center [838, 172] width 35 height 56
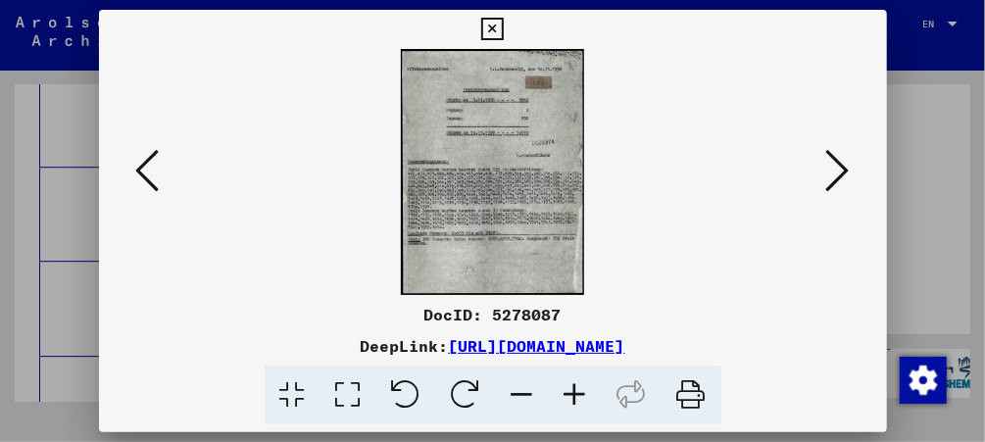
click at [831, 163] on icon at bounding box center [839, 170] width 24 height 47
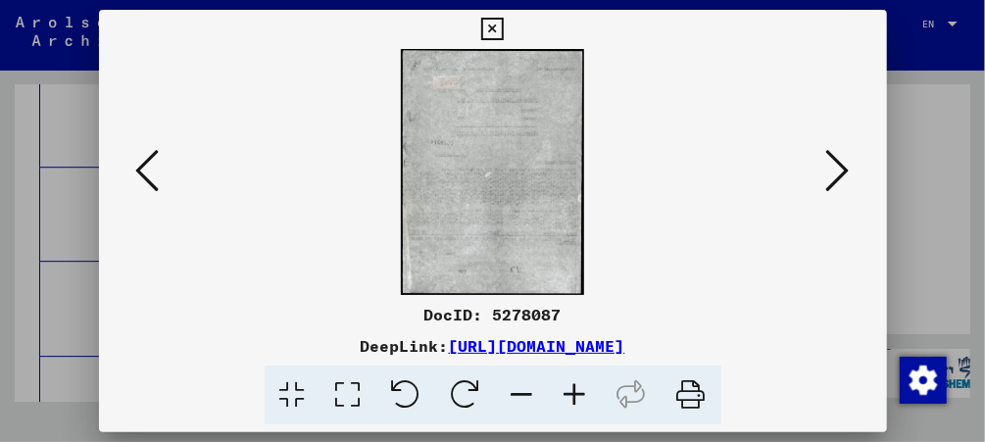
click at [831, 163] on icon at bounding box center [839, 170] width 24 height 47
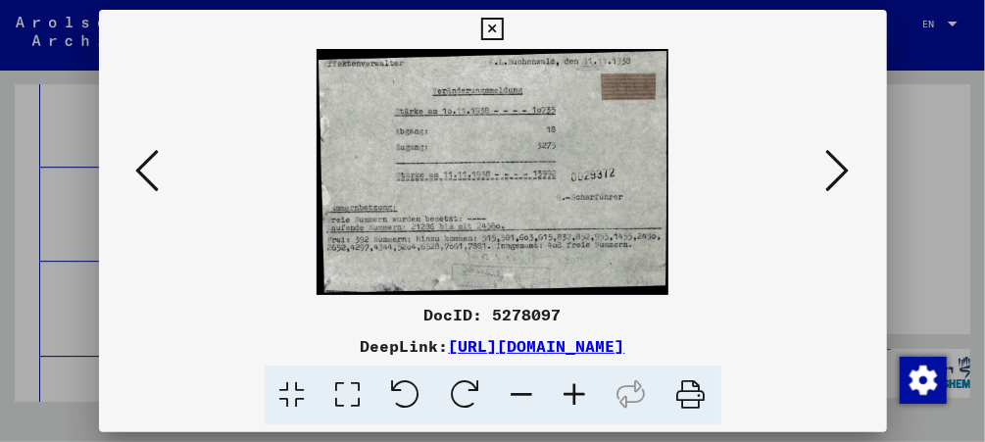
click at [831, 163] on icon at bounding box center [839, 170] width 24 height 47
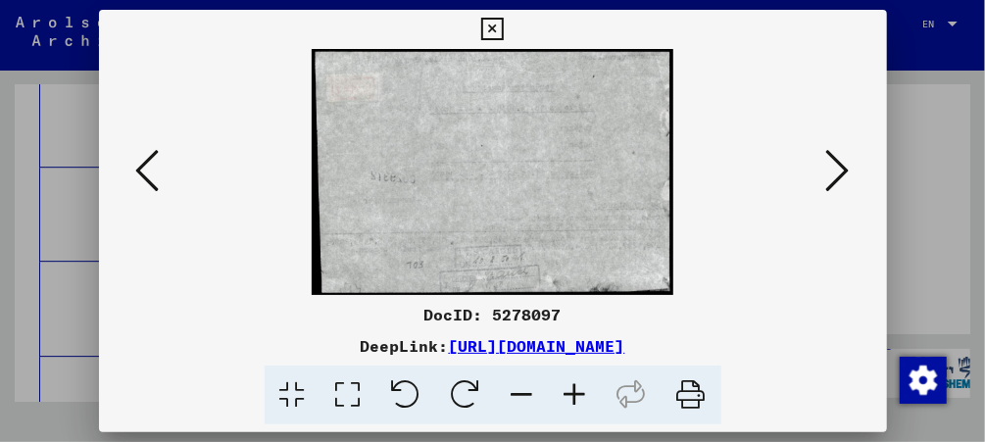
click at [831, 163] on icon at bounding box center [839, 170] width 24 height 47
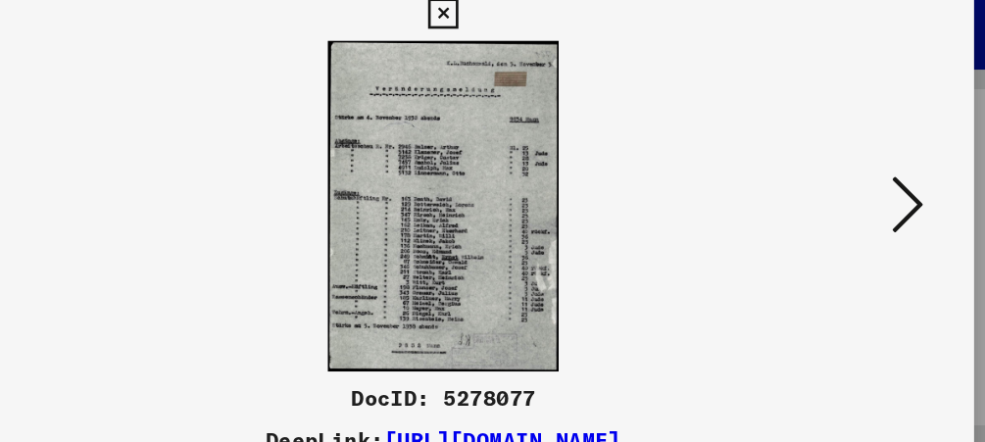
click at [847, 166] on icon at bounding box center [839, 170] width 24 height 47
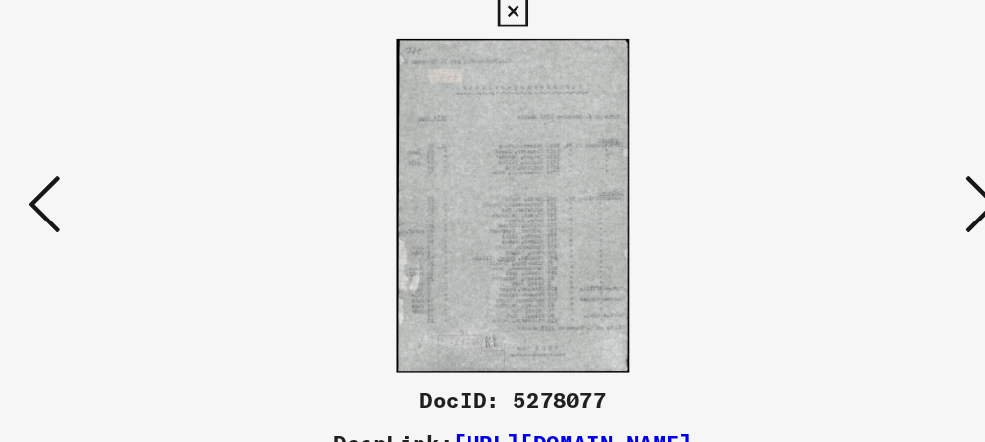
click at [835, 169] on icon at bounding box center [839, 170] width 24 height 47
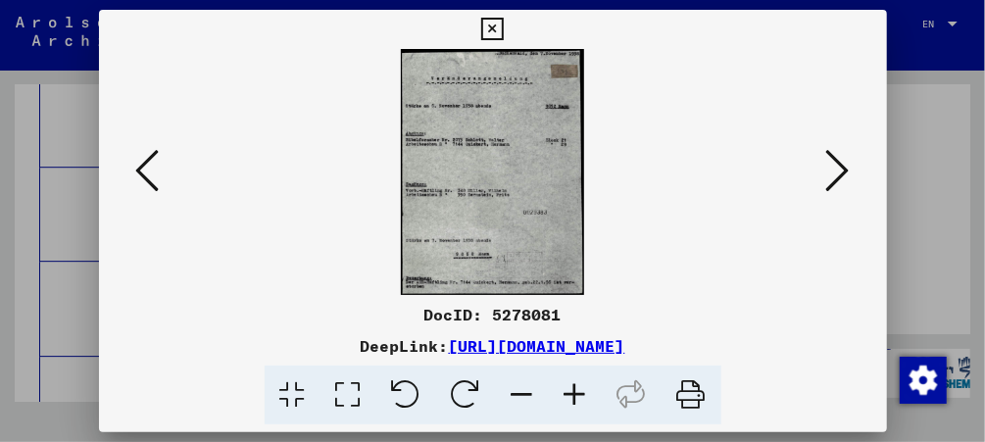
click at [838, 168] on icon at bounding box center [839, 170] width 24 height 47
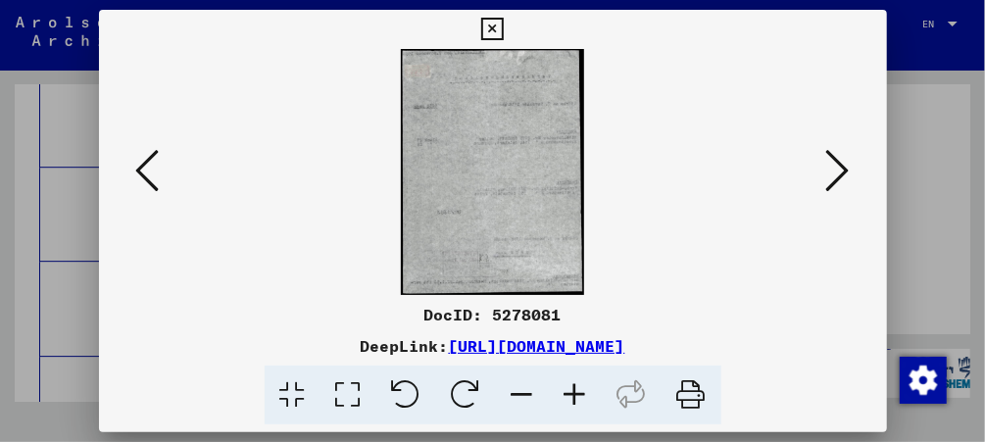
click at [838, 168] on icon at bounding box center [839, 170] width 24 height 47
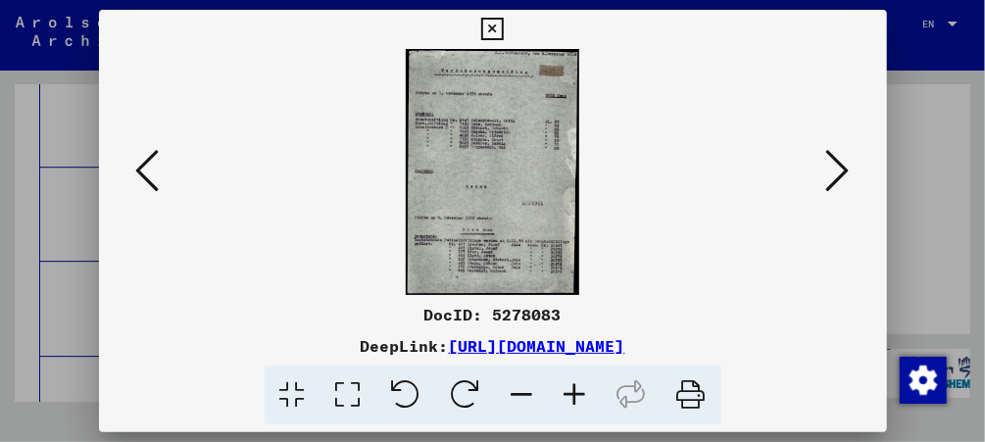
click at [843, 164] on icon at bounding box center [839, 170] width 24 height 47
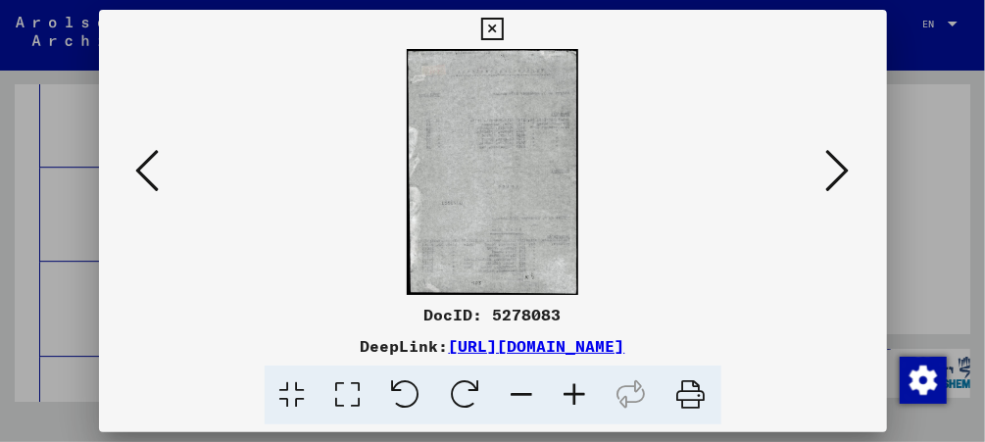
click at [847, 161] on icon at bounding box center [839, 170] width 24 height 47
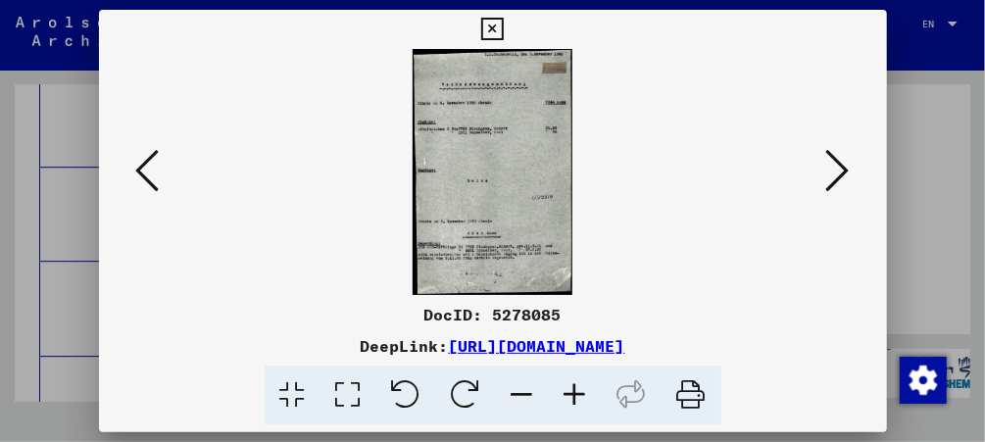
click at [848, 181] on icon at bounding box center [839, 170] width 24 height 47
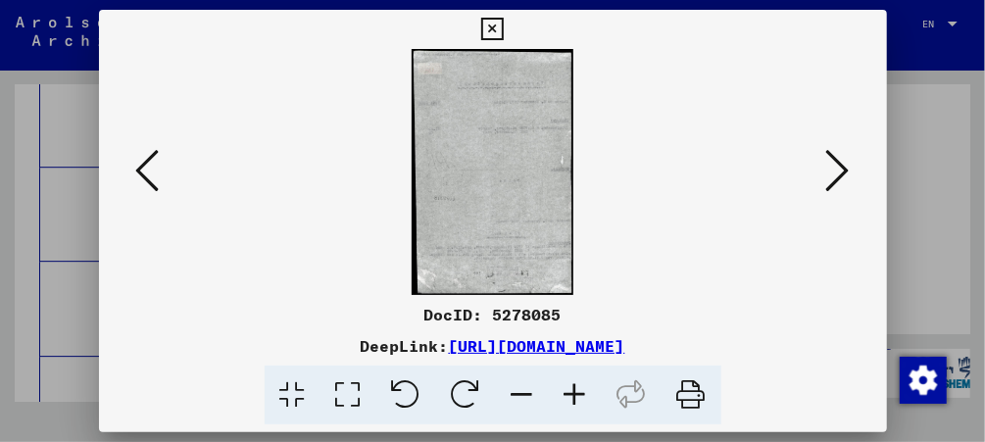
click at [848, 181] on icon at bounding box center [839, 170] width 24 height 47
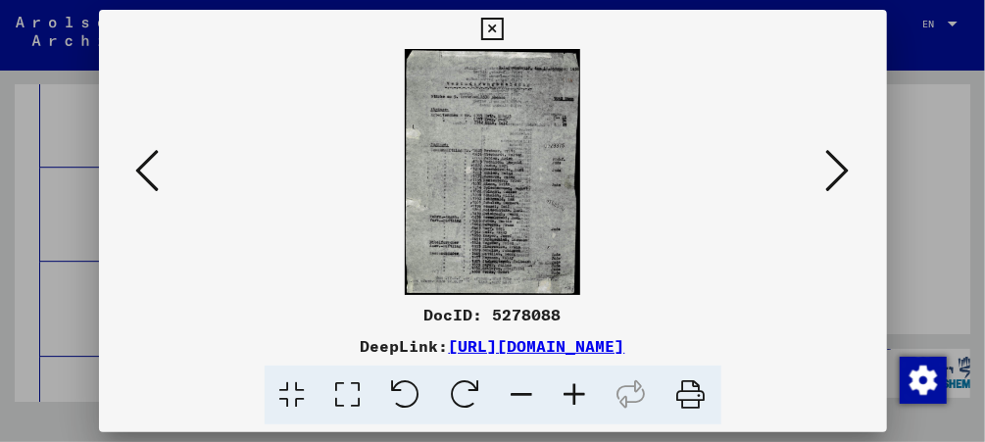
click at [487, 218] on img at bounding box center [493, 172] width 655 height 246
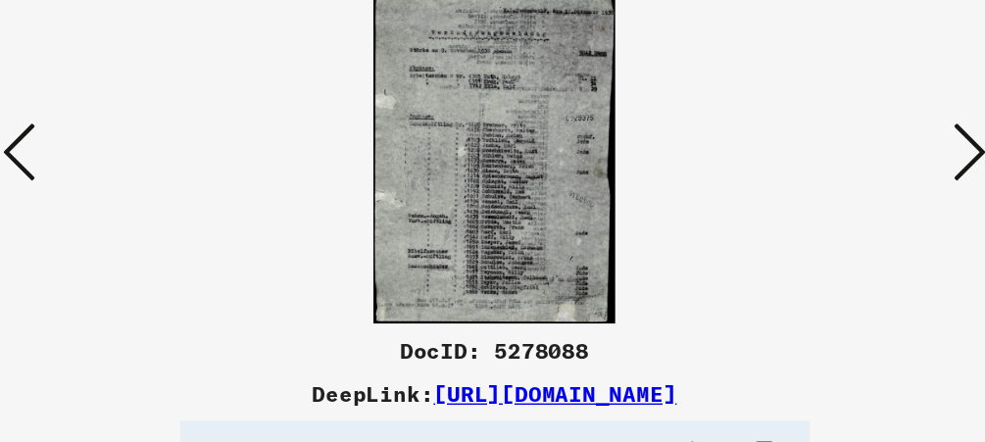
click at [834, 180] on icon at bounding box center [839, 170] width 24 height 47
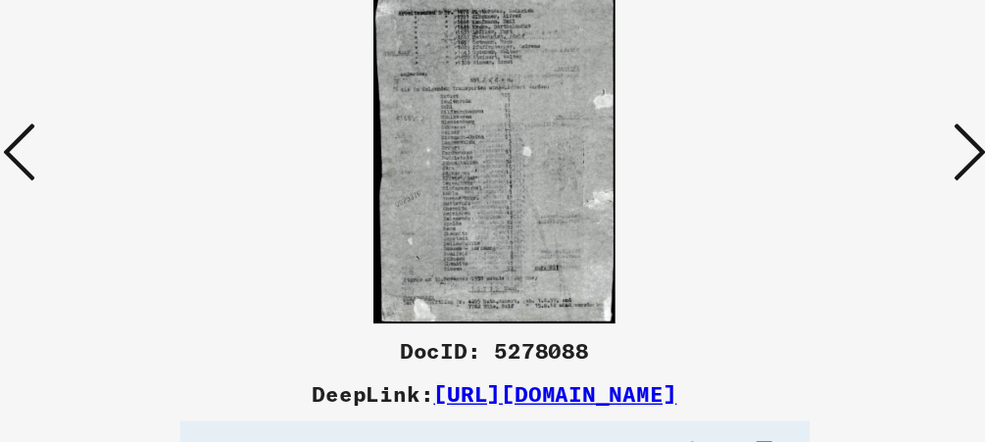
click at [839, 170] on icon at bounding box center [839, 170] width 24 height 47
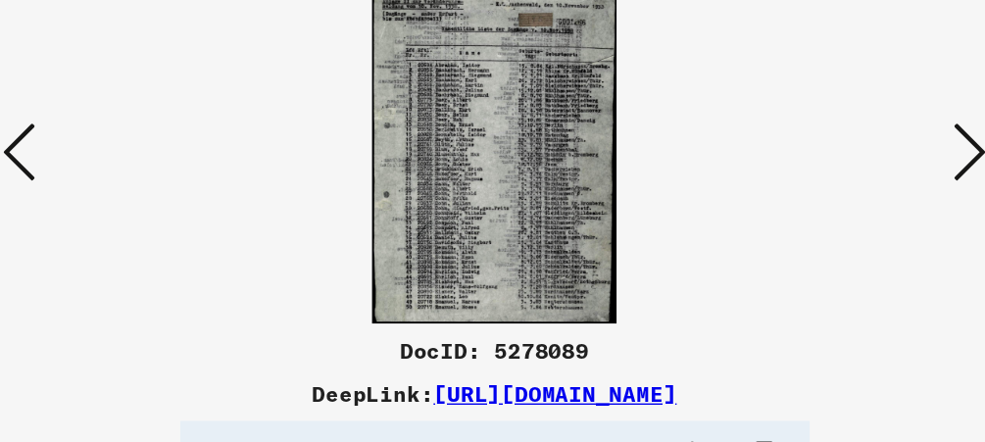
click at [523, 151] on img at bounding box center [493, 172] width 655 height 246
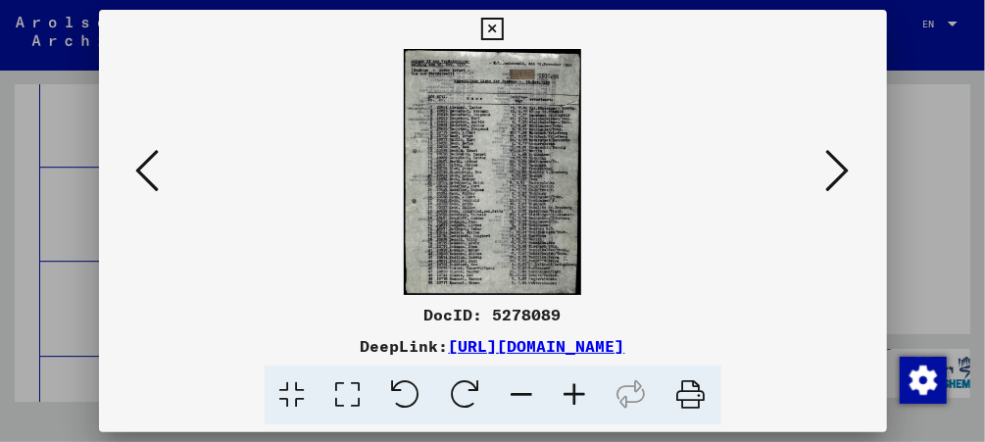
click at [52, 140] on div at bounding box center [492, 221] width 985 height 442
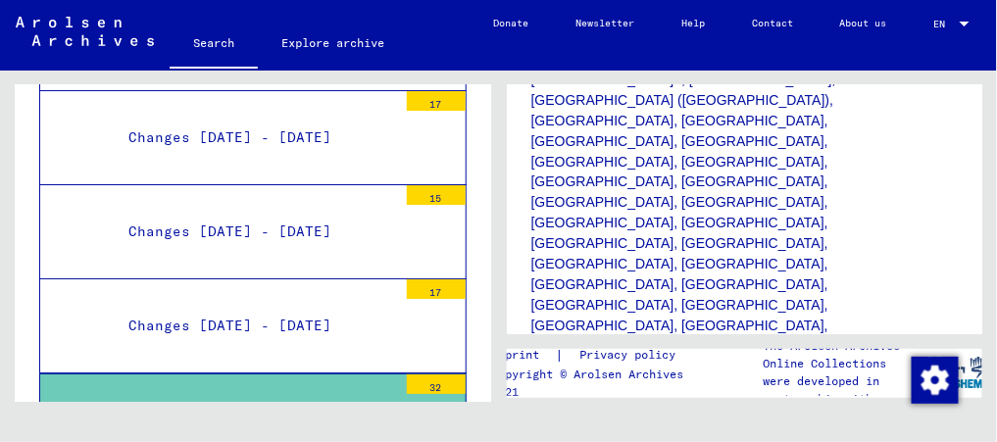
scroll to position [726, 0]
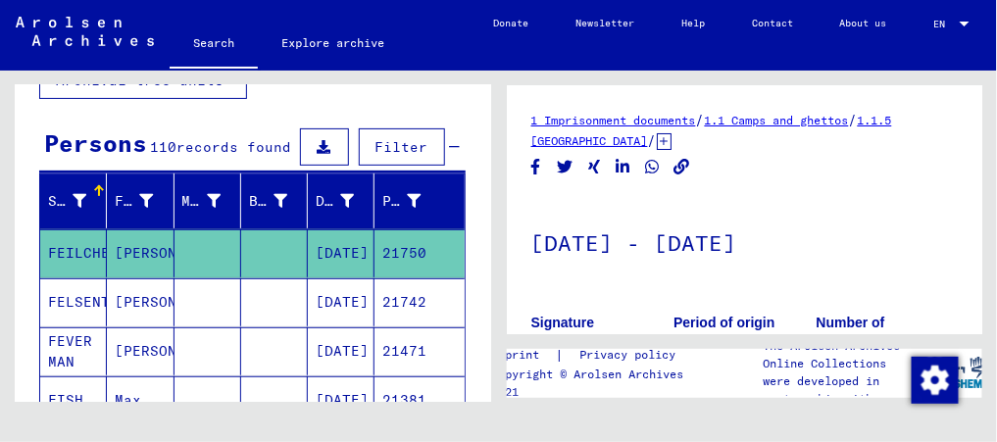
scroll to position [145, 0]
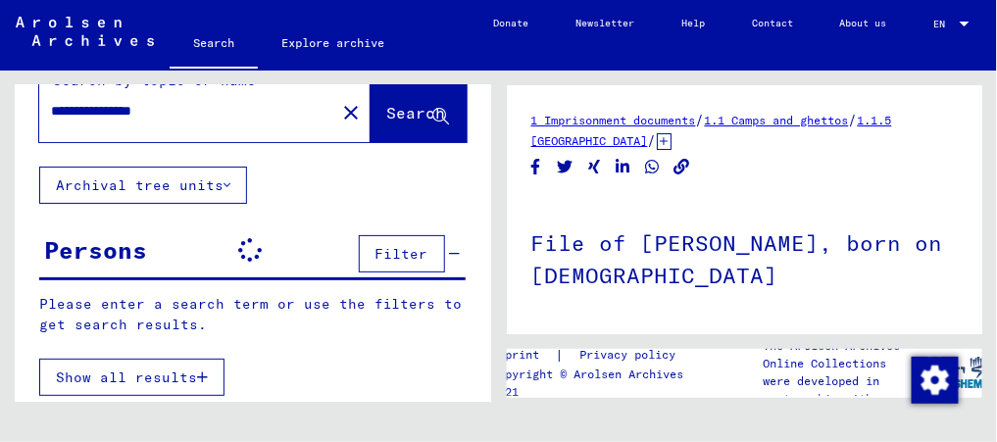
scroll to position [145, 0]
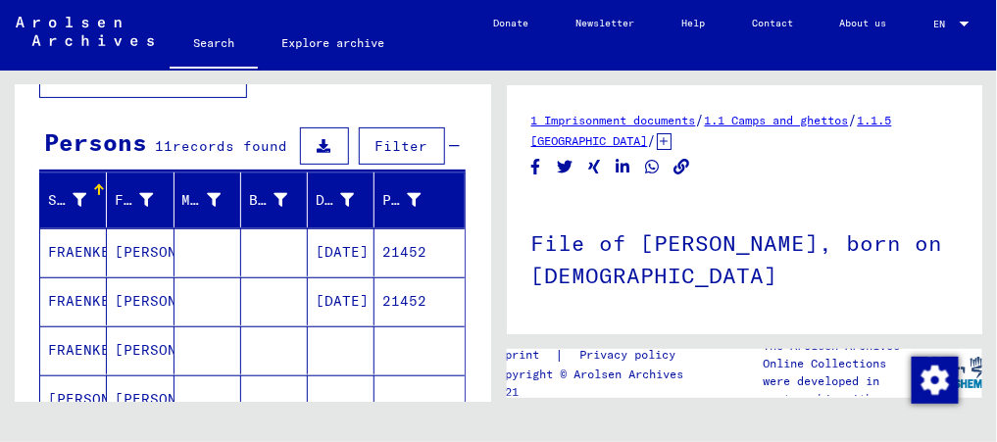
click at [118, 302] on mat-cell "[PERSON_NAME]" at bounding box center [140, 301] width 67 height 48
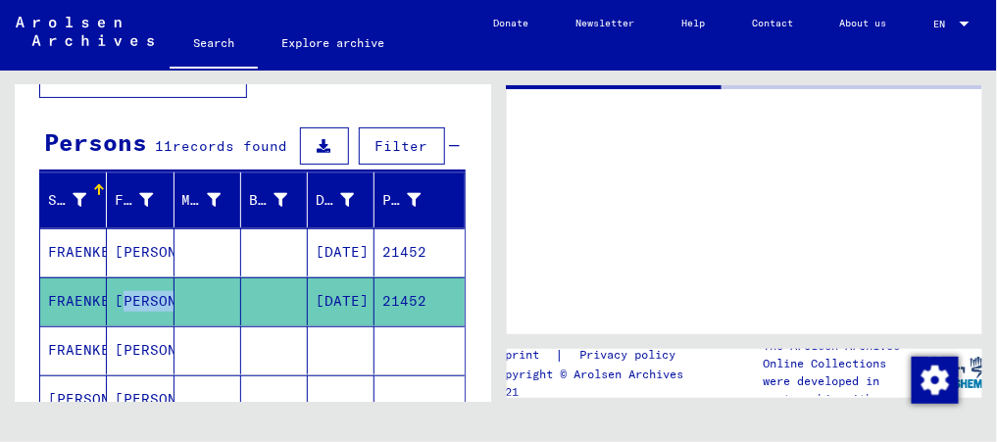
click at [118, 302] on mat-cell "[PERSON_NAME]" at bounding box center [140, 301] width 67 height 48
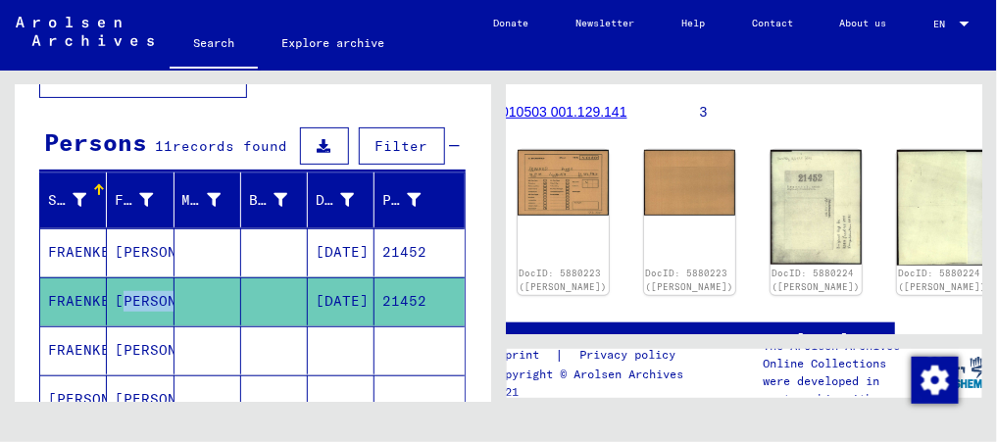
scroll to position [277, 81]
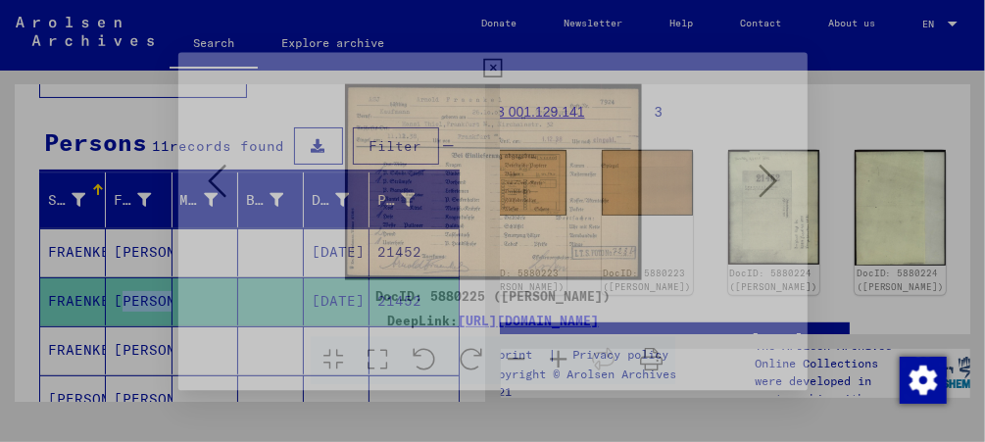
click at [843, 176] on div at bounding box center [493, 172] width 788 height 246
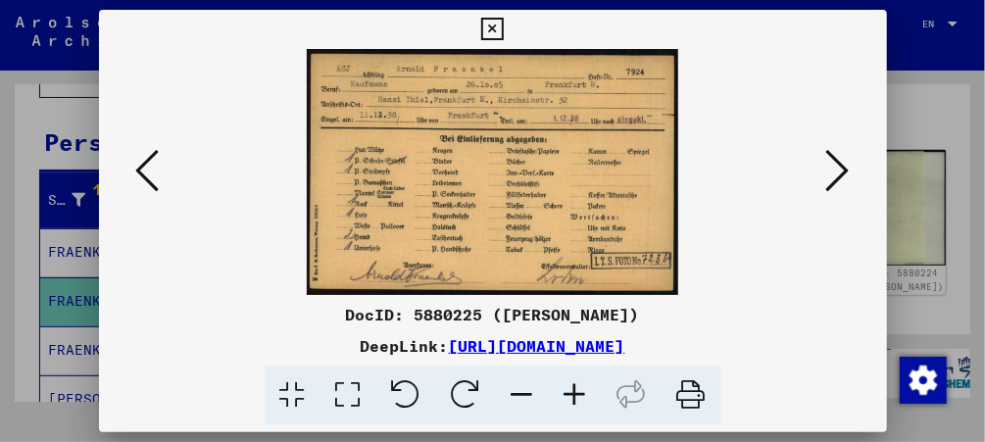
click at [841, 170] on icon at bounding box center [839, 170] width 24 height 47
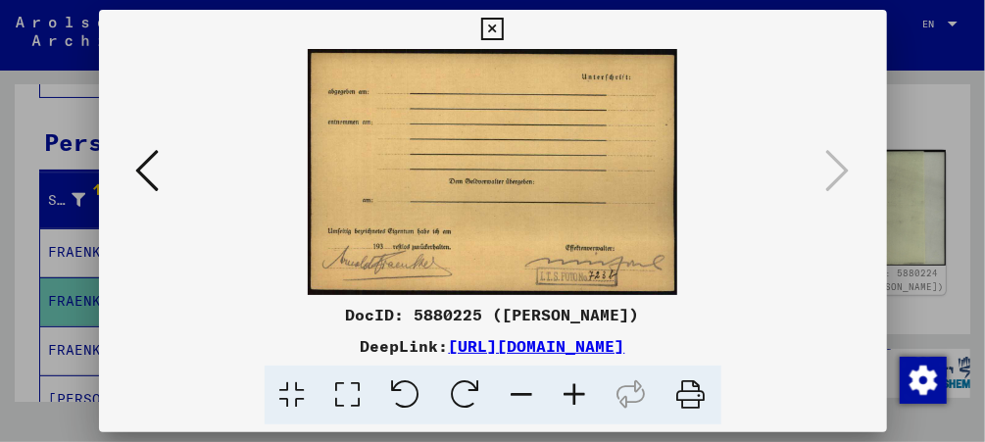
click at [130, 167] on button at bounding box center [147, 172] width 35 height 56
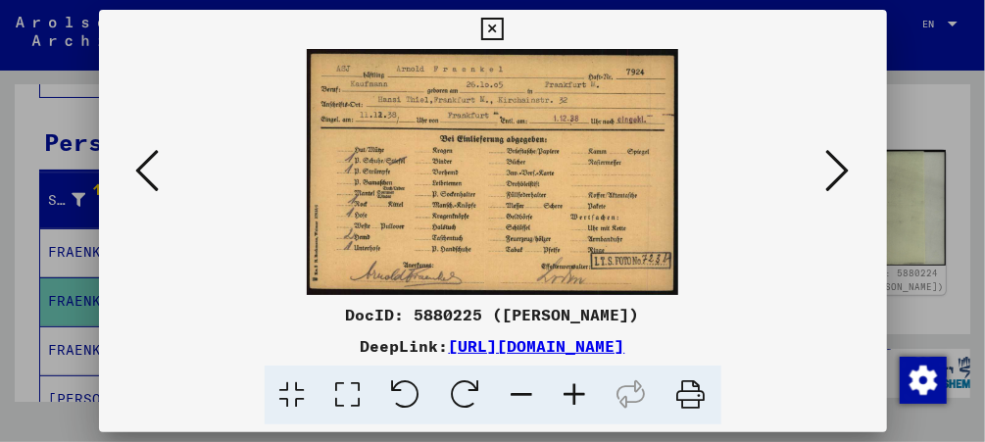
click at [145, 162] on icon at bounding box center [148, 170] width 24 height 47
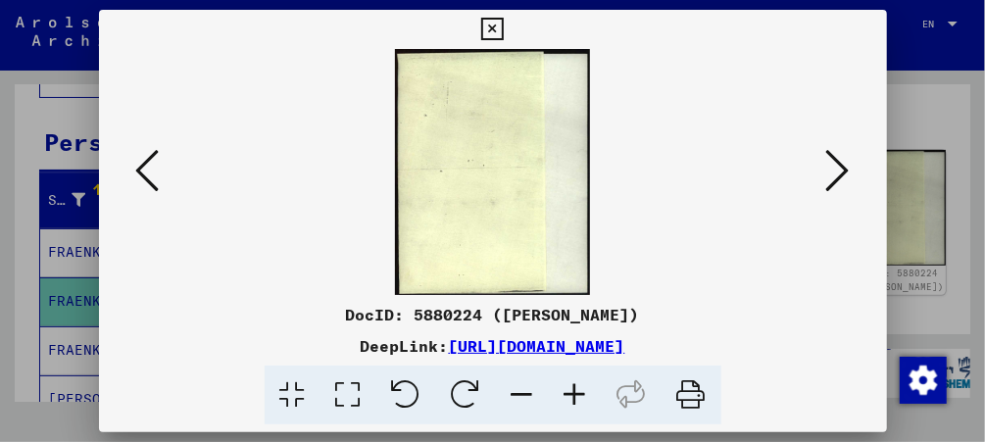
click at [145, 162] on icon at bounding box center [148, 170] width 24 height 47
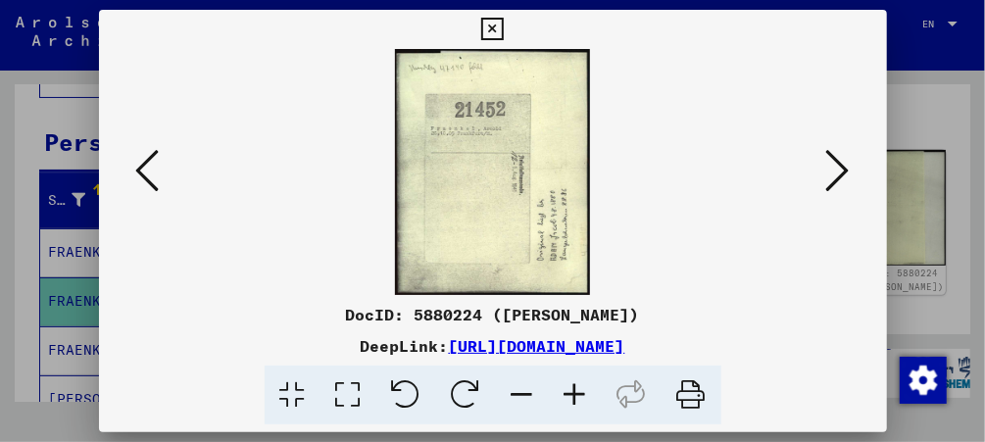
click at [147, 163] on icon at bounding box center [148, 170] width 24 height 47
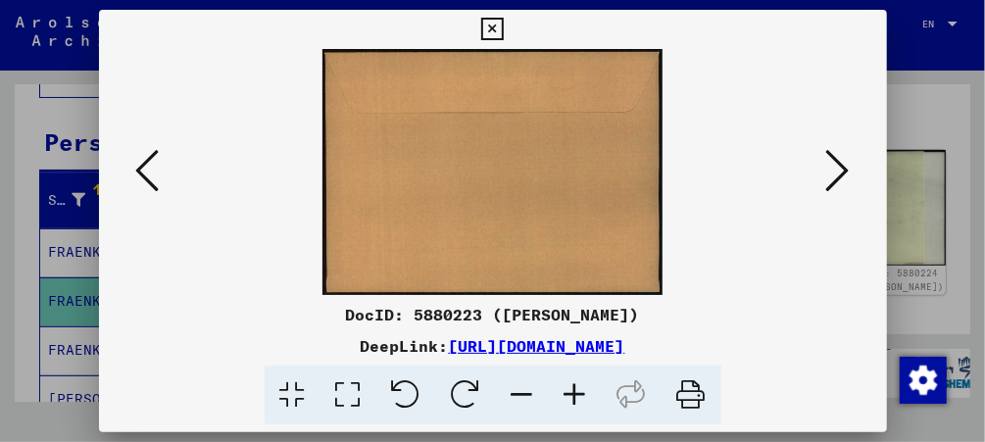
click at [147, 163] on icon at bounding box center [148, 170] width 24 height 47
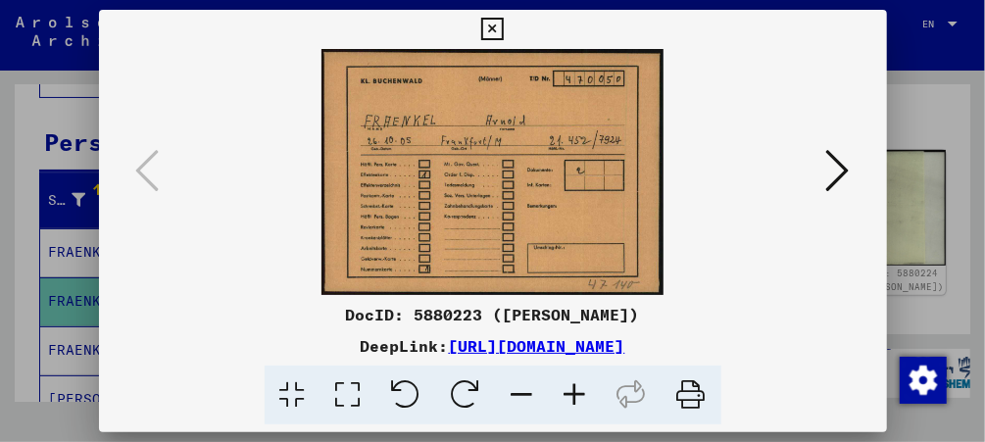
click at [478, 22] on button at bounding box center [493, 29] width 34 height 39
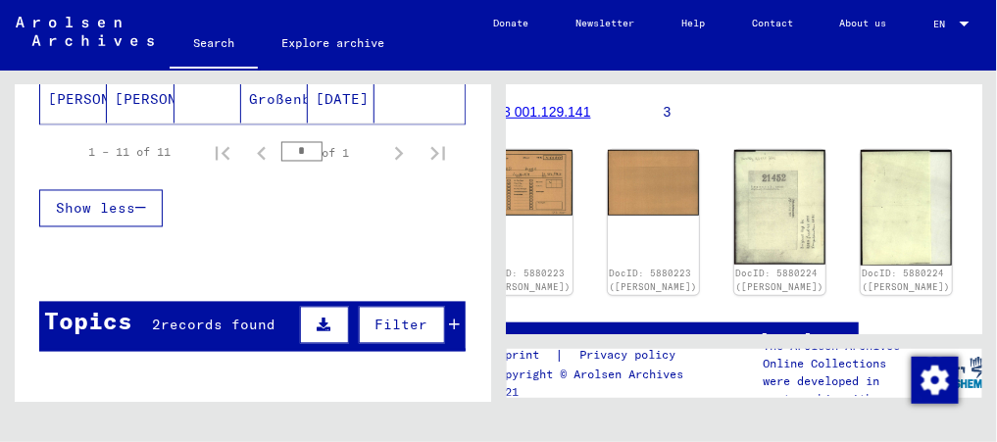
scroll to position [788, 0]
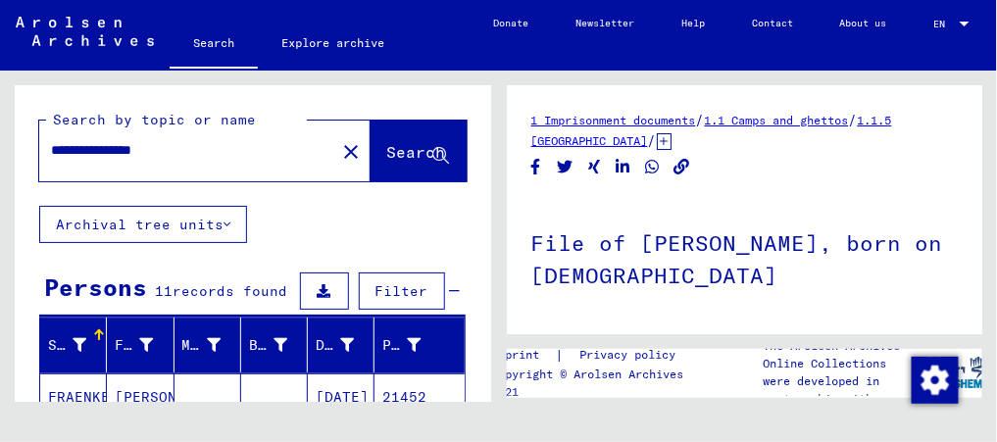
click at [210, 152] on input "**********" at bounding box center [187, 150] width 273 height 21
type input "**********"
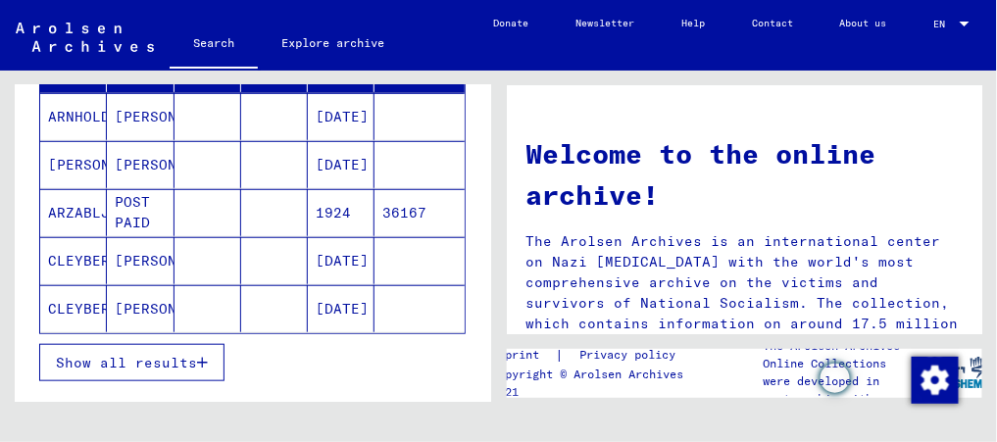
scroll to position [281, 0]
click at [140, 372] on button "Show all results" at bounding box center [131, 361] width 185 height 37
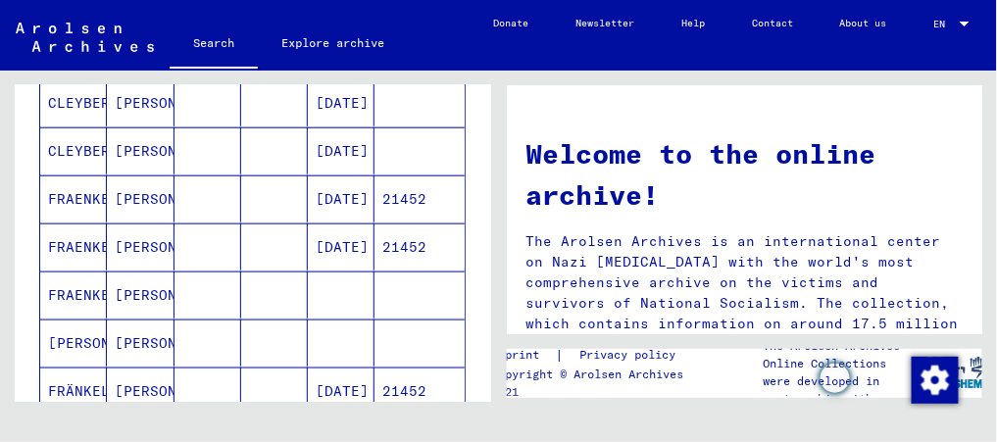
scroll to position [440, 0]
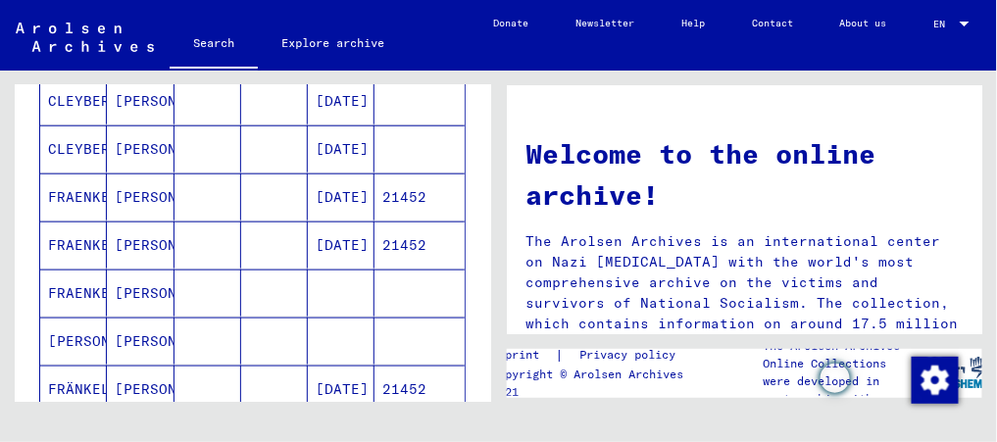
click at [72, 270] on mat-cell "FRAENKEL" at bounding box center [73, 293] width 67 height 47
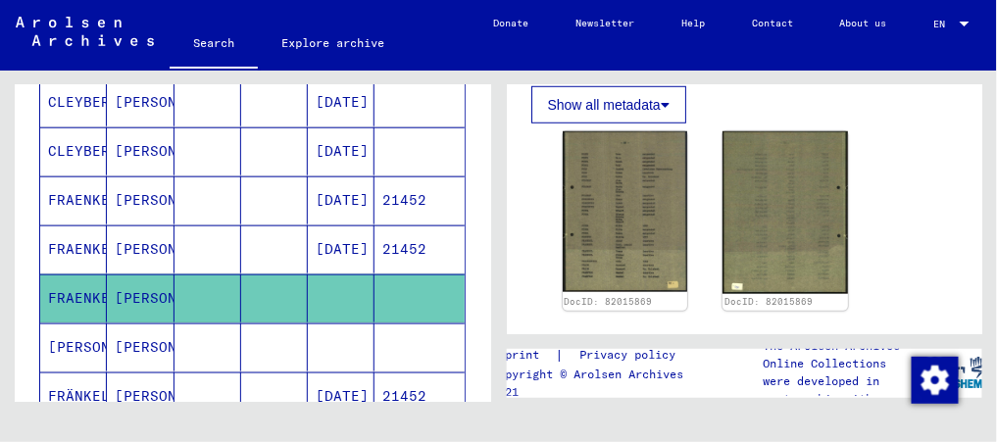
scroll to position [366, 0]
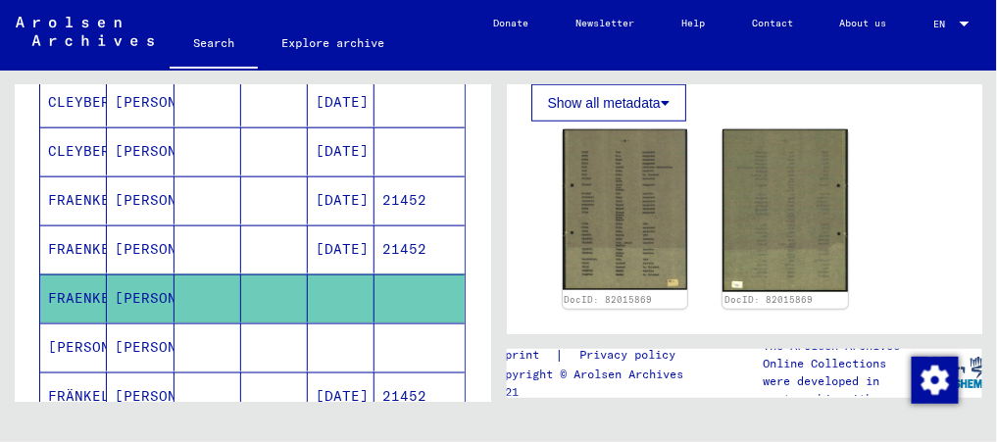
click at [138, 339] on mat-cell "[PERSON_NAME]" at bounding box center [140, 348] width 67 height 48
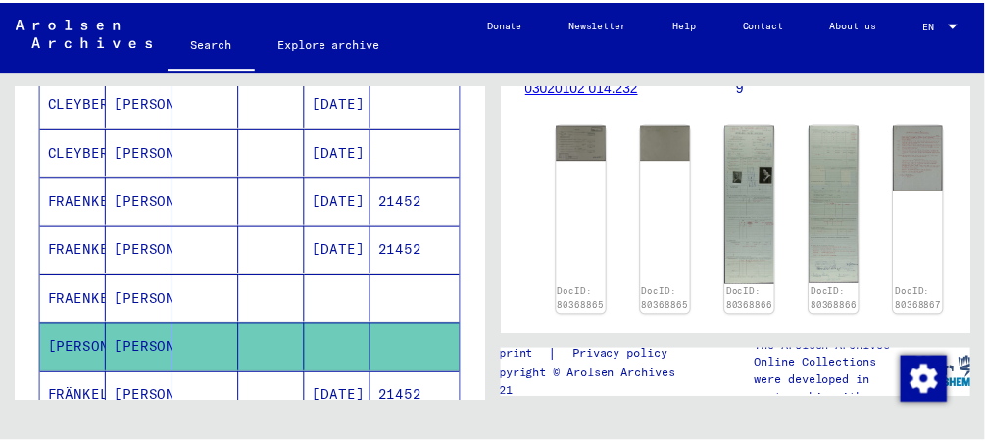
scroll to position [388, 0]
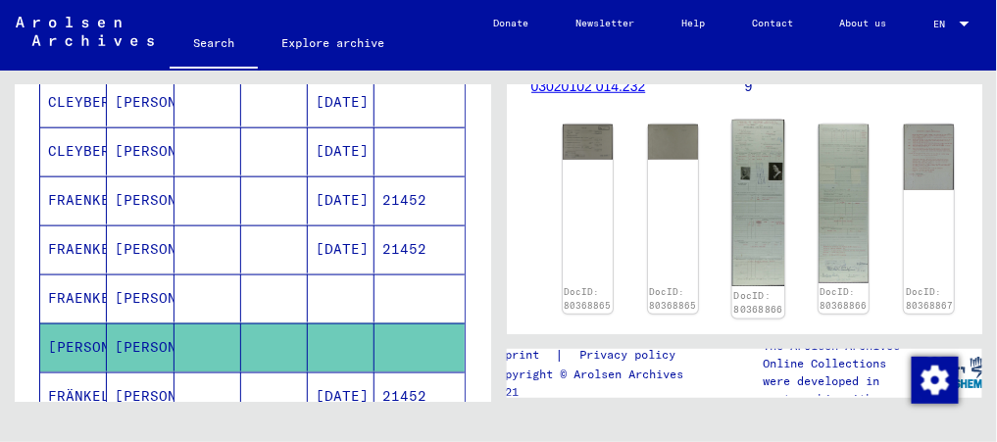
click at [745, 162] on img at bounding box center [758, 204] width 53 height 168
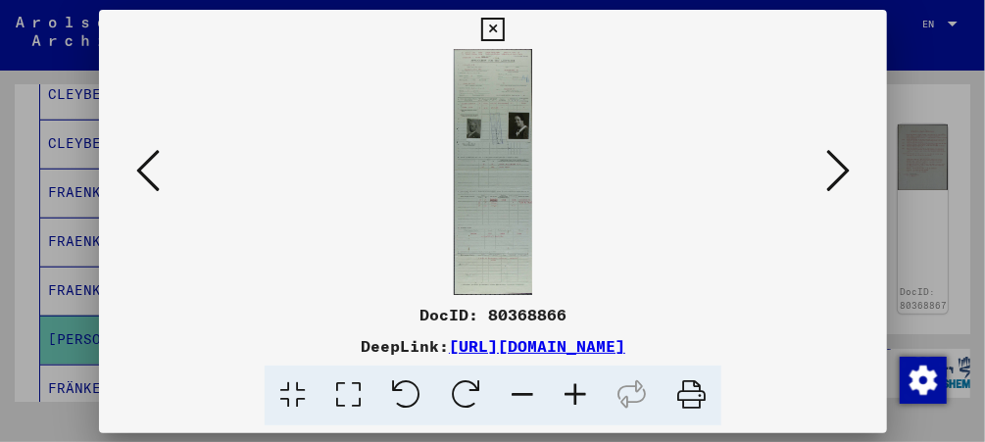
click at [745, 162] on img at bounding box center [493, 172] width 655 height 246
click at [486, 128] on img at bounding box center [493, 172] width 655 height 246
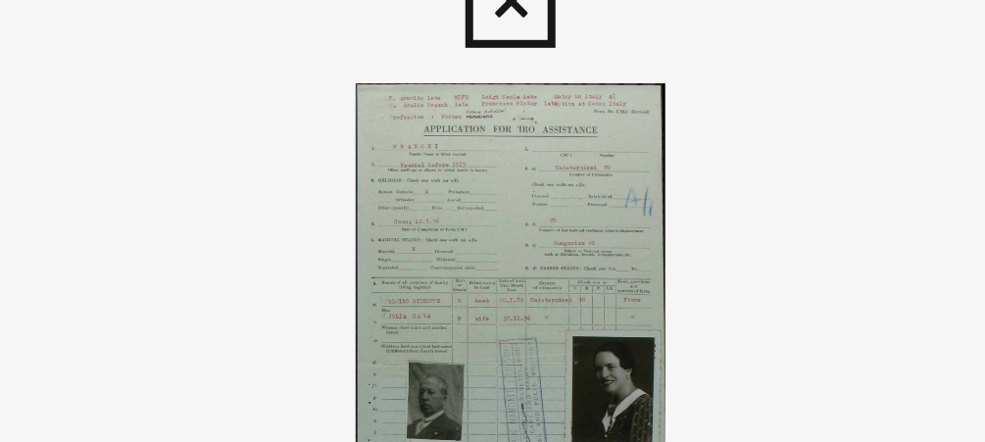
click at [492, 32] on icon at bounding box center [492, 30] width 23 height 24
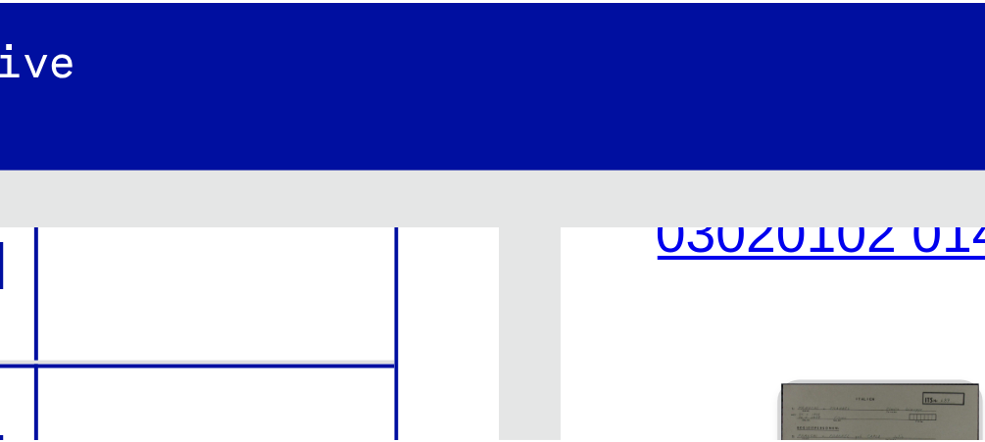
scroll to position [442, 0]
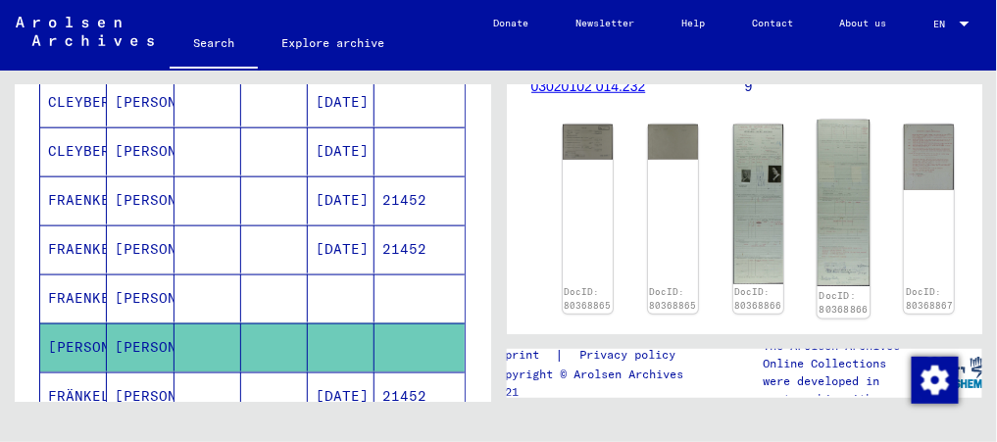
click at [849, 173] on img at bounding box center [844, 203] width 53 height 167
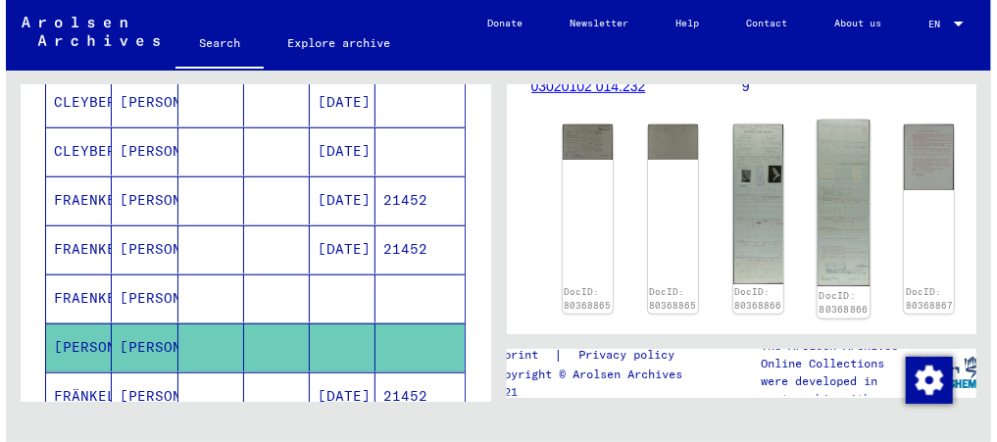
scroll to position [450, 0]
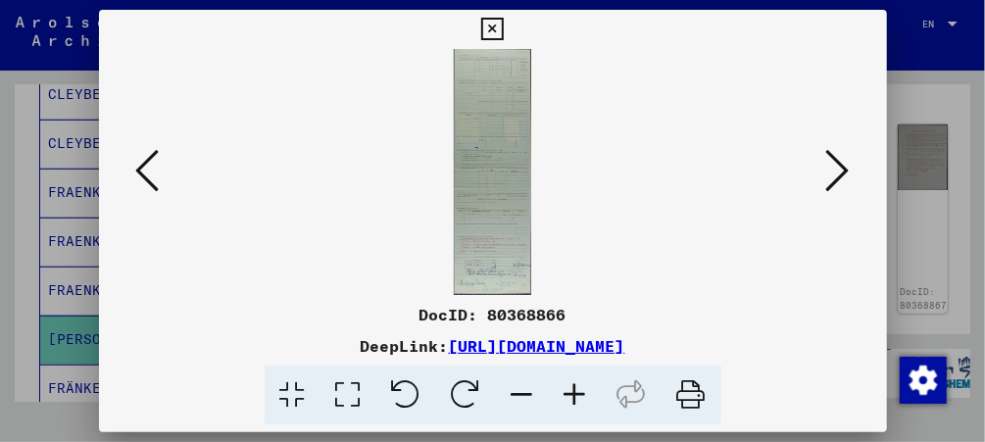
click at [849, 173] on icon at bounding box center [839, 170] width 24 height 47
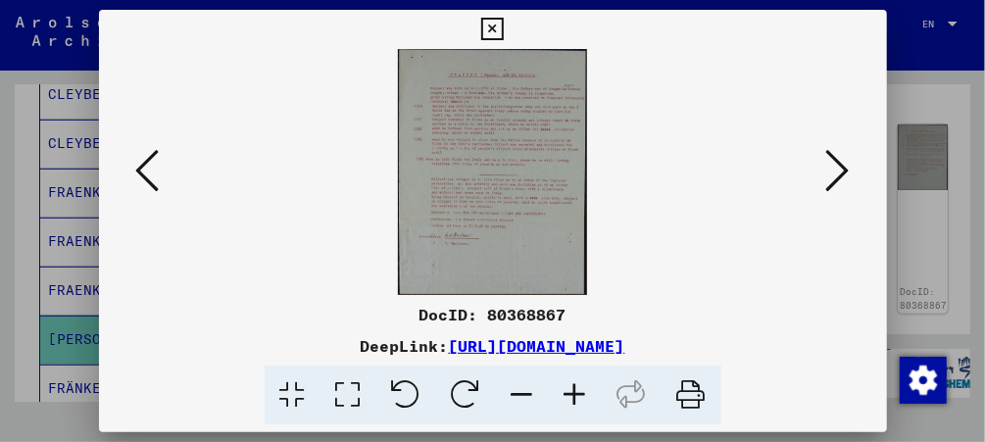
click at [462, 135] on img at bounding box center [493, 172] width 655 height 246
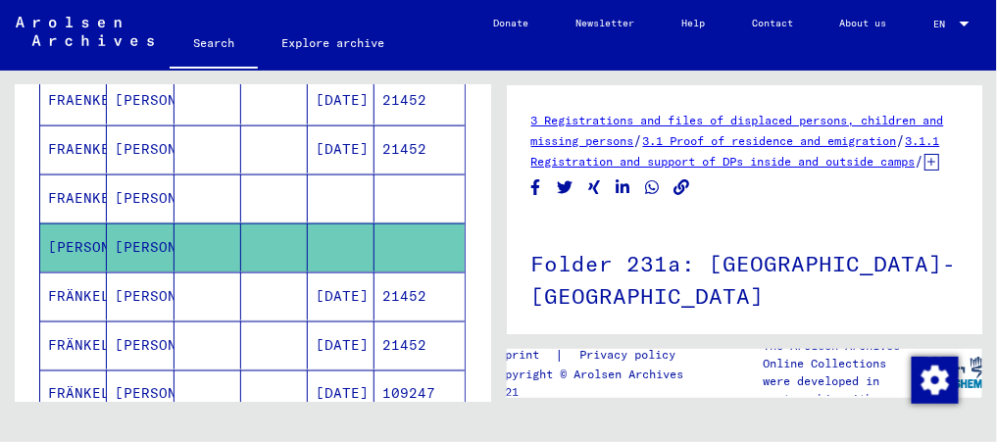
scroll to position [585, 0]
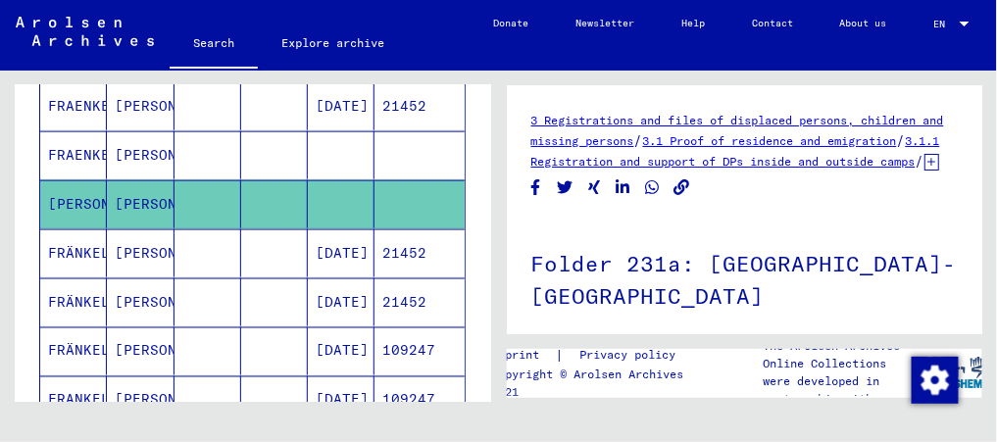
click at [214, 240] on mat-cell at bounding box center [208, 253] width 67 height 48
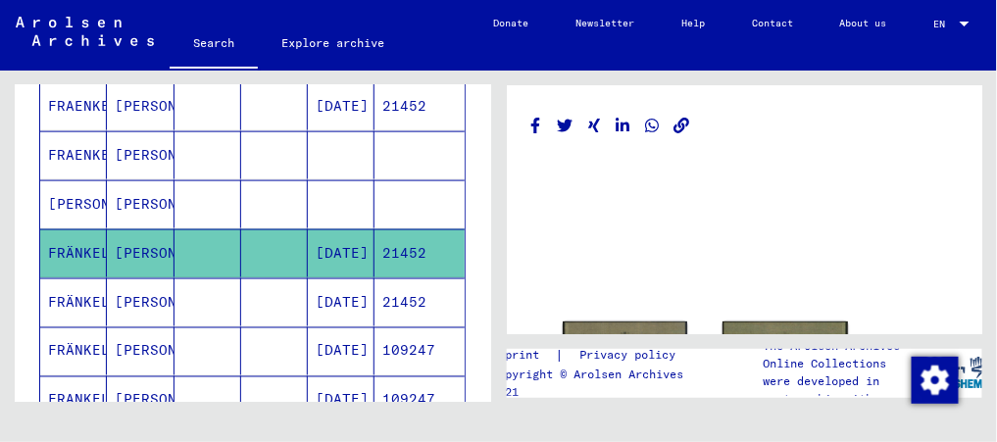
click at [214, 240] on mat-cell at bounding box center [208, 253] width 67 height 48
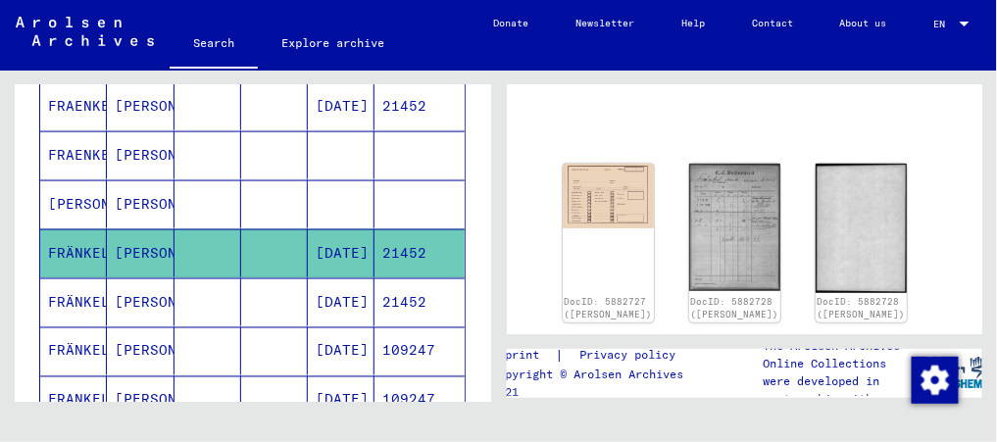
scroll to position [161, 0]
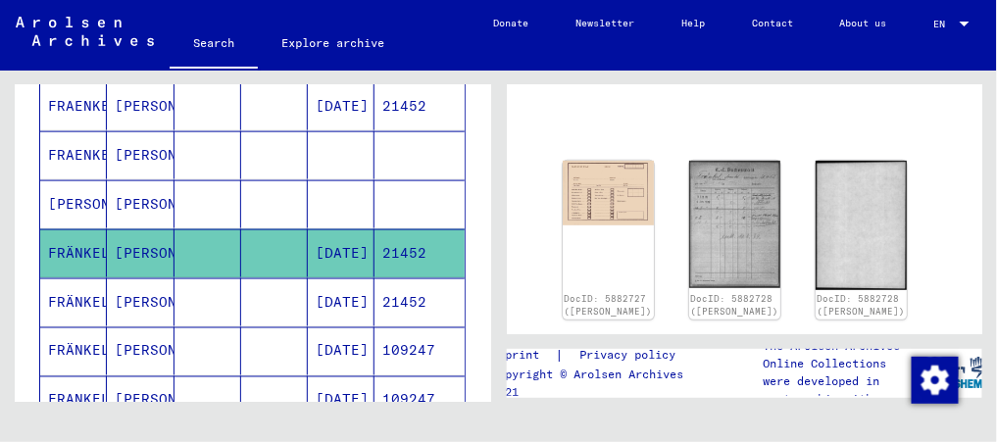
click at [128, 299] on mat-cell "[PERSON_NAME]" at bounding box center [140, 302] width 67 height 48
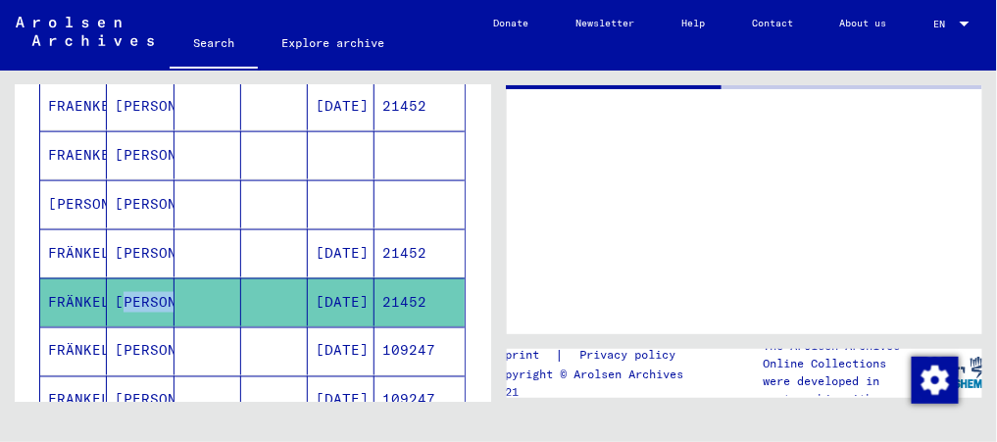
click at [128, 299] on mat-cell "[PERSON_NAME]" at bounding box center [140, 302] width 67 height 48
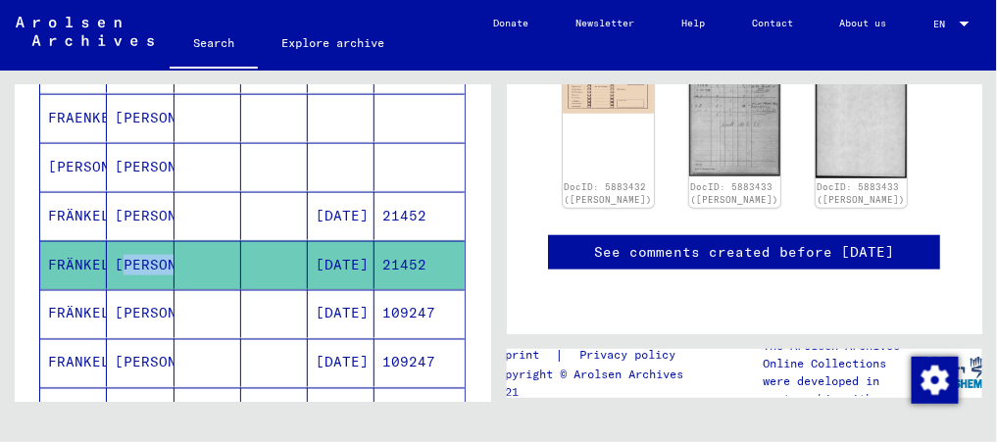
scroll to position [625, 0]
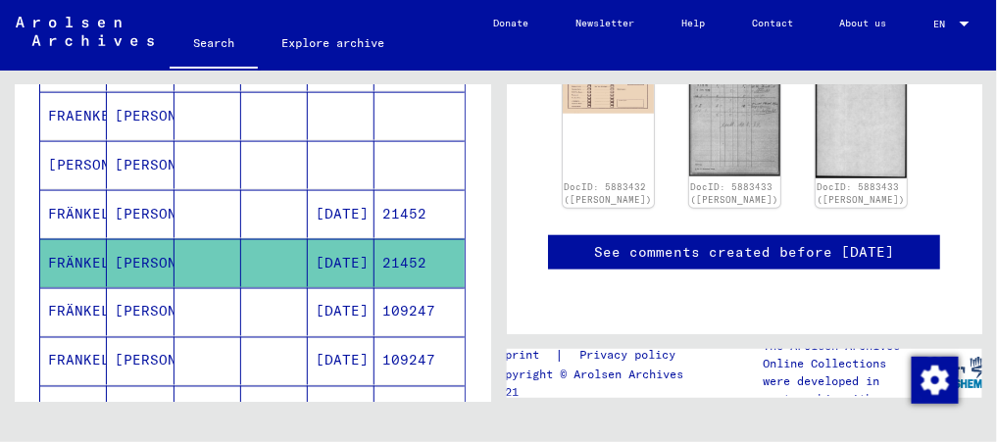
click at [249, 343] on mat-cell at bounding box center [274, 361] width 67 height 48
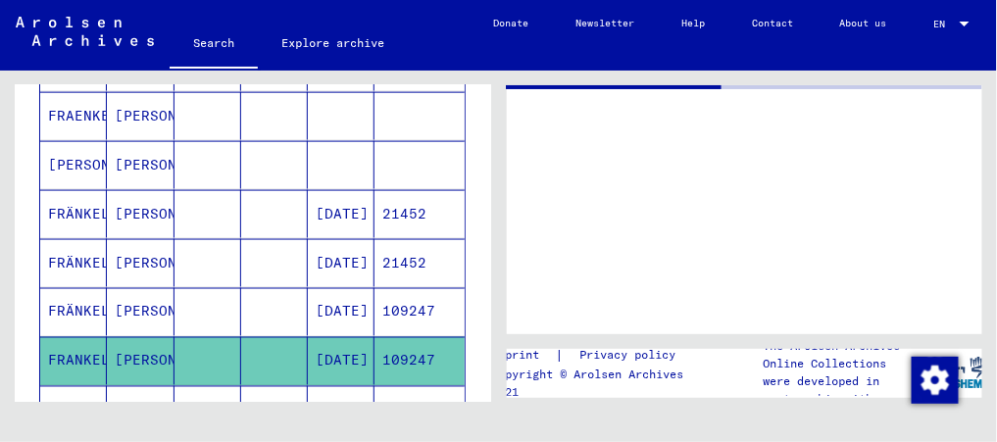
click at [249, 343] on mat-cell at bounding box center [274, 361] width 67 height 48
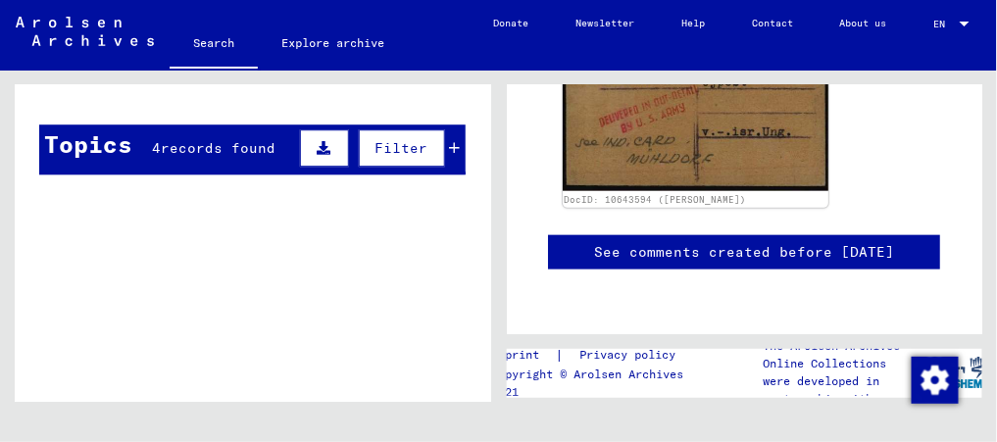
scroll to position [1259, 0]
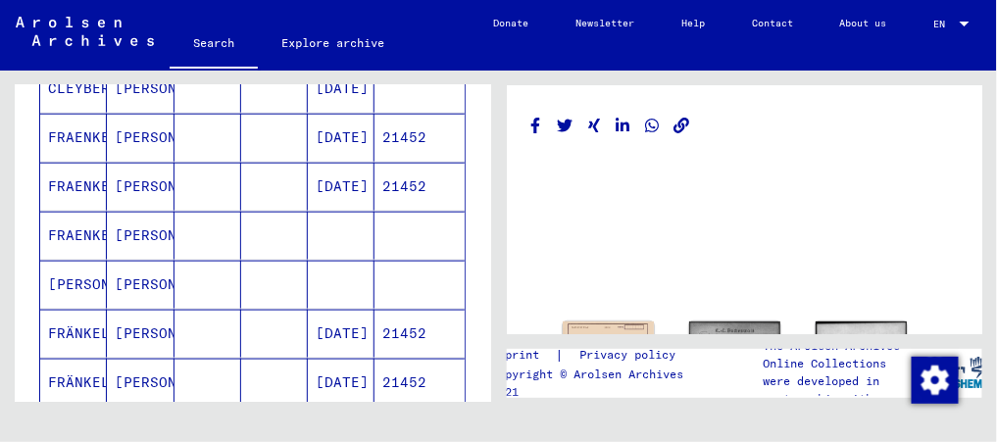
scroll to position [504, 0]
click at [123, 290] on mat-cell "[PERSON_NAME]" at bounding box center [140, 286] width 67 height 48
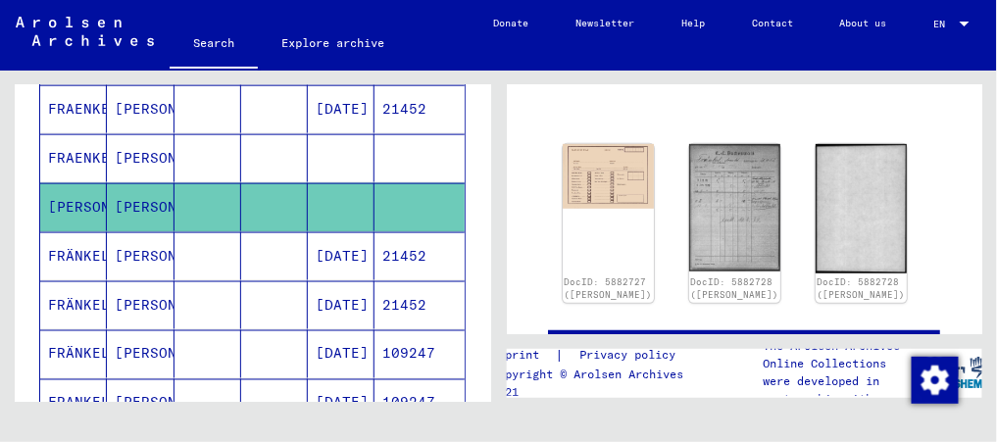
scroll to position [590, 0]
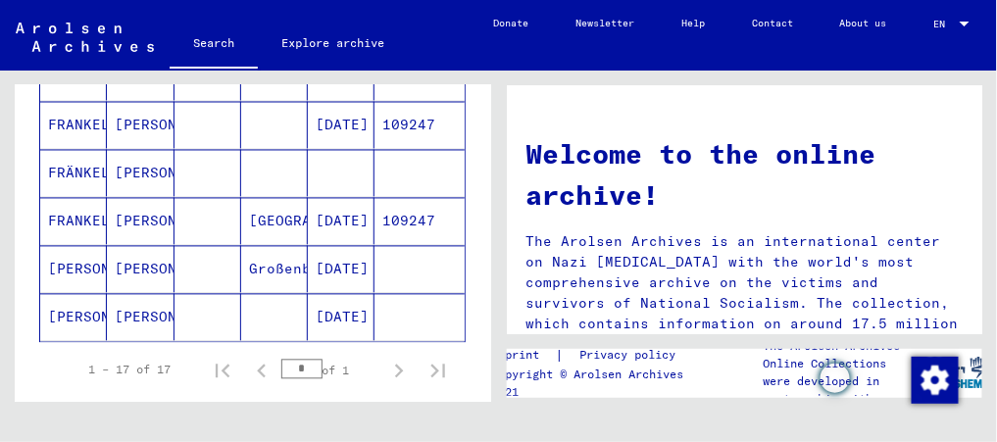
scroll to position [849, 0]
